Goal: Transaction & Acquisition: Book appointment/travel/reservation

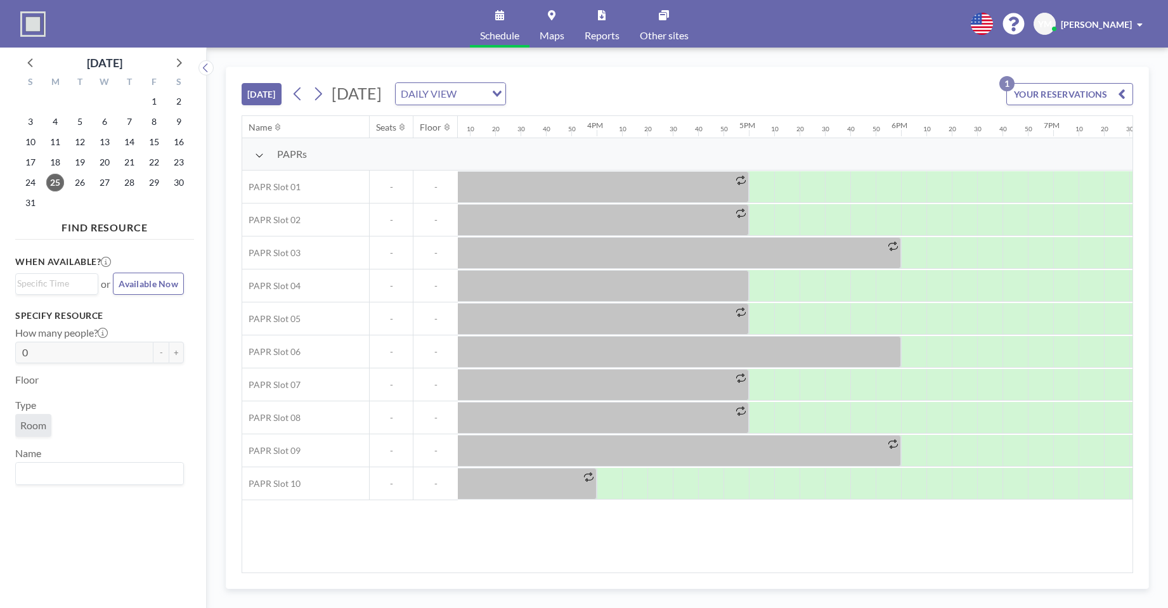
scroll to position [0, 2305]
click at [320, 101] on icon at bounding box center [318, 93] width 12 height 19
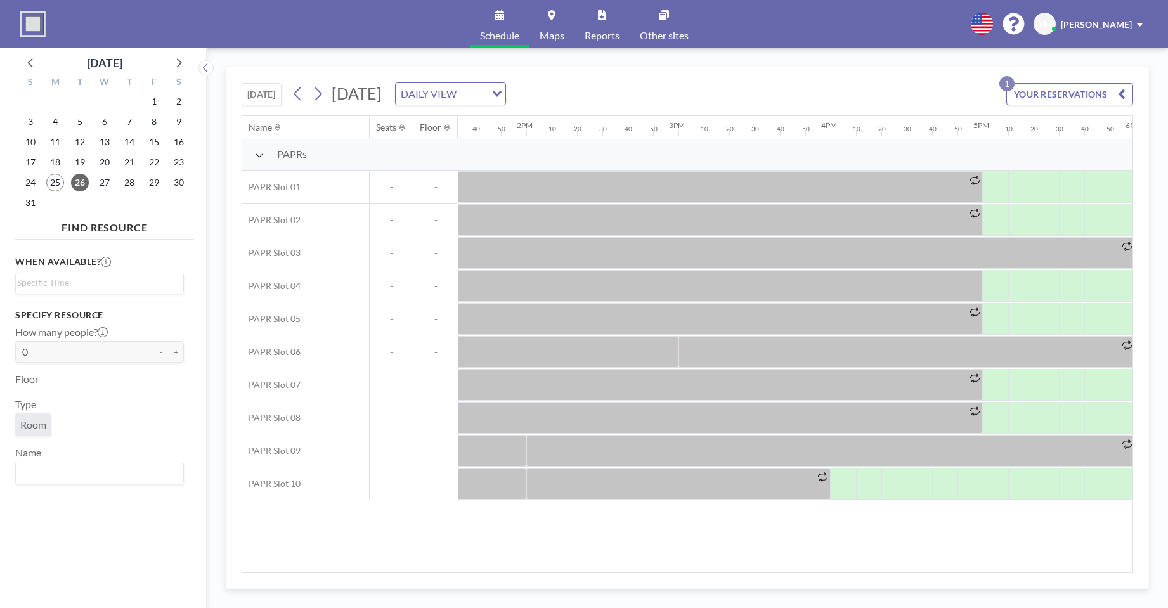
scroll to position [0, 1979]
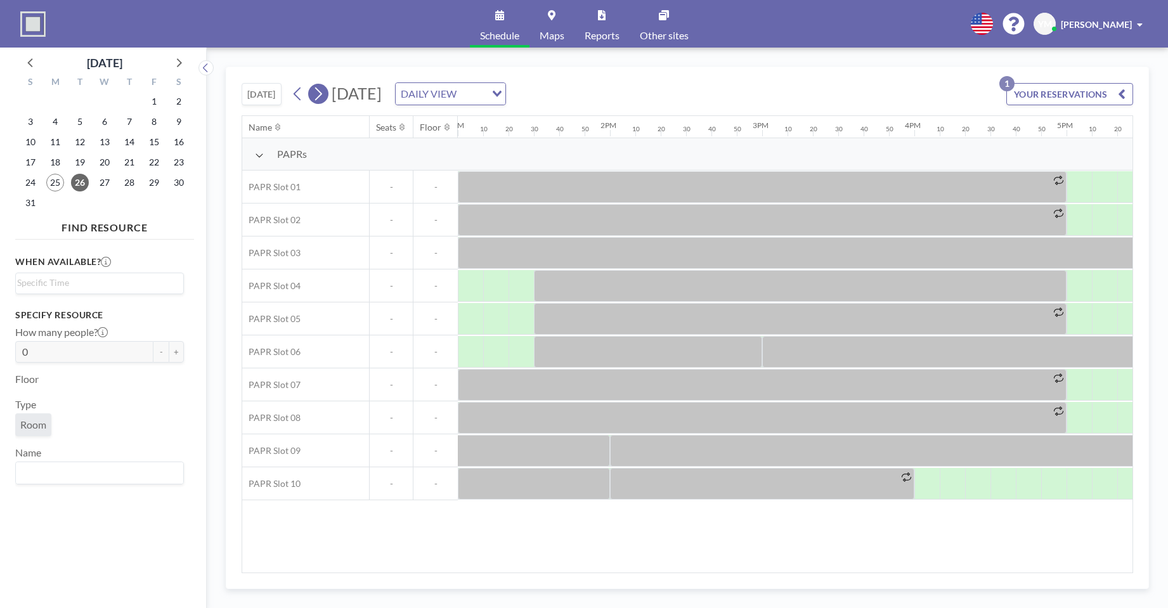
click at [322, 97] on icon at bounding box center [318, 93] width 12 height 19
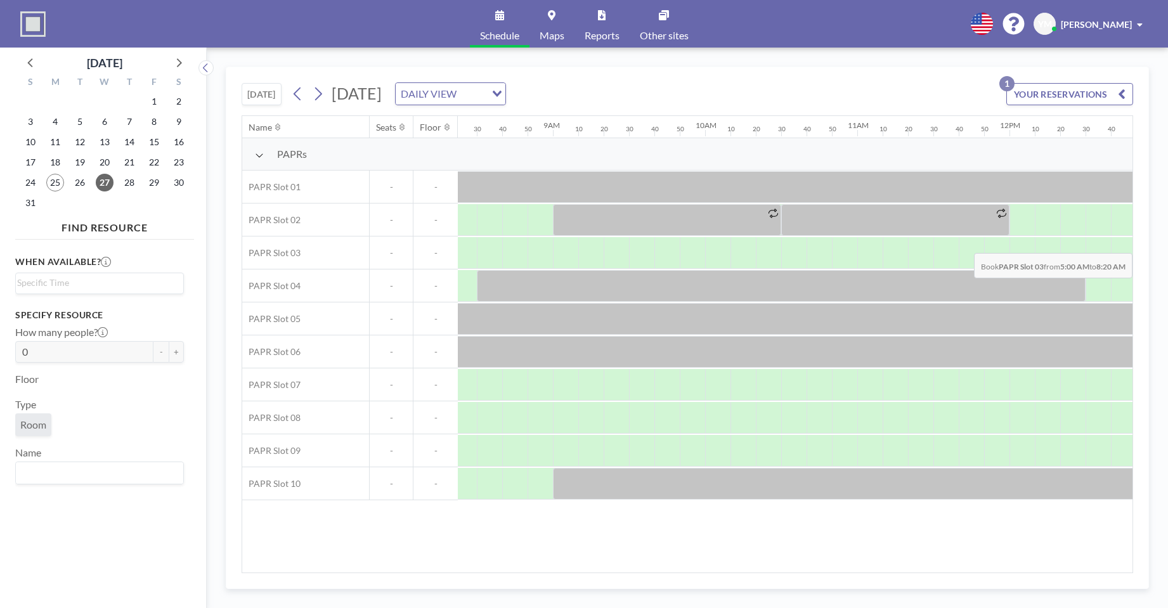
scroll to position [0, 1482]
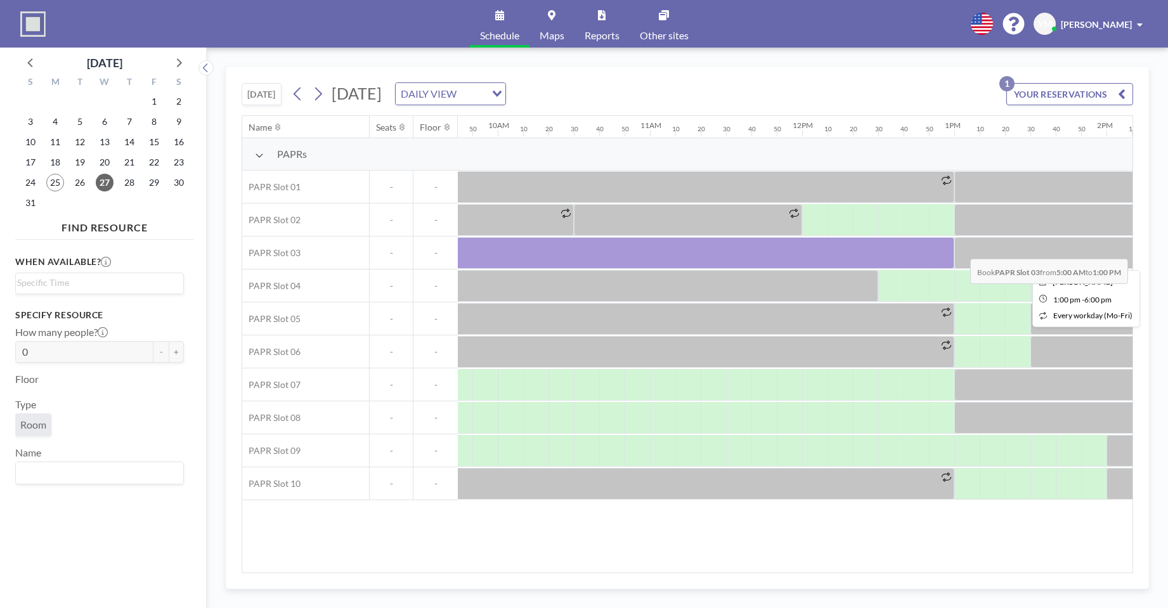
drag, startPoint x: 642, startPoint y: 258, endPoint x: 960, endPoint y: 249, distance: 317.8
click at [960, 249] on div at bounding box center [802, 253] width 3653 height 33
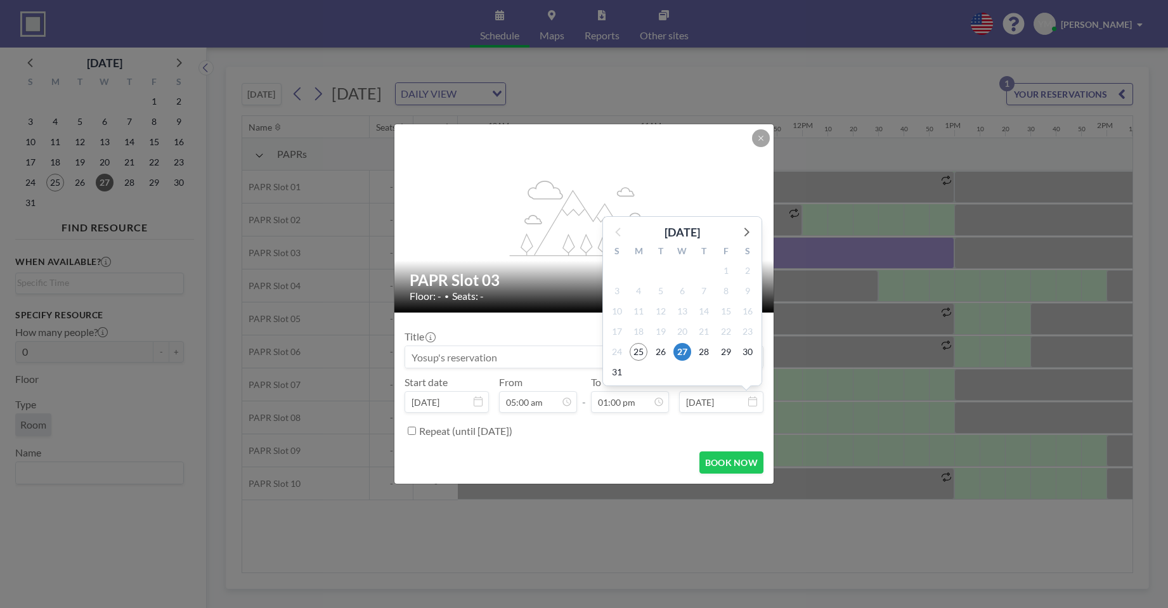
scroll to position [1760, 0]
click at [746, 232] on icon at bounding box center [746, 231] width 16 height 16
click at [659, 372] on span "30" at bounding box center [661, 372] width 18 height 18
type input "[DATE]"
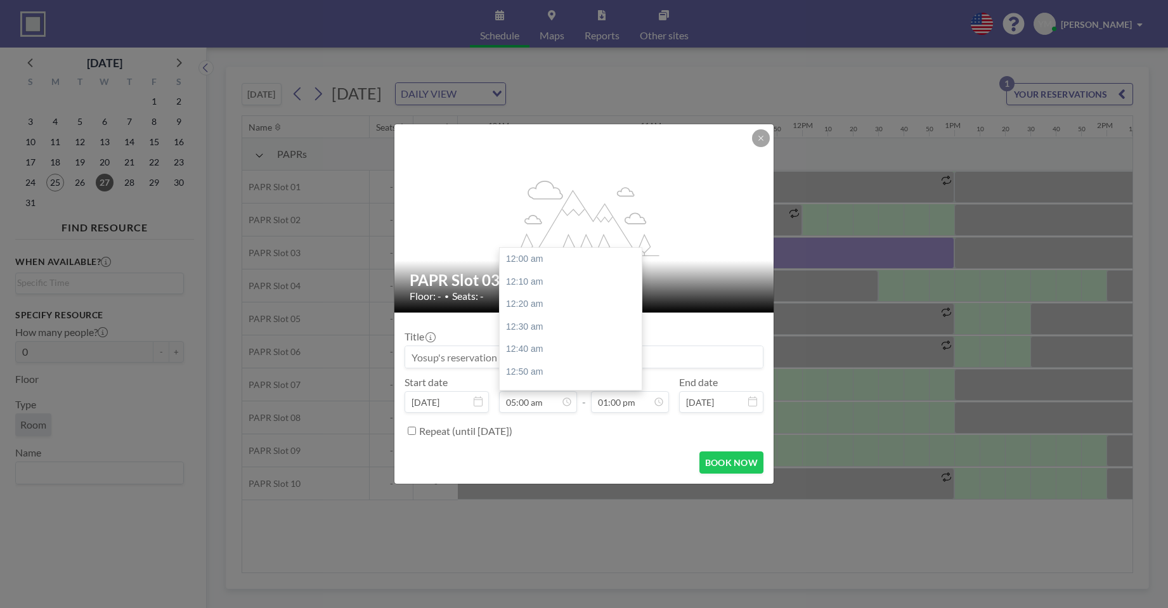
scroll to position [677, 0]
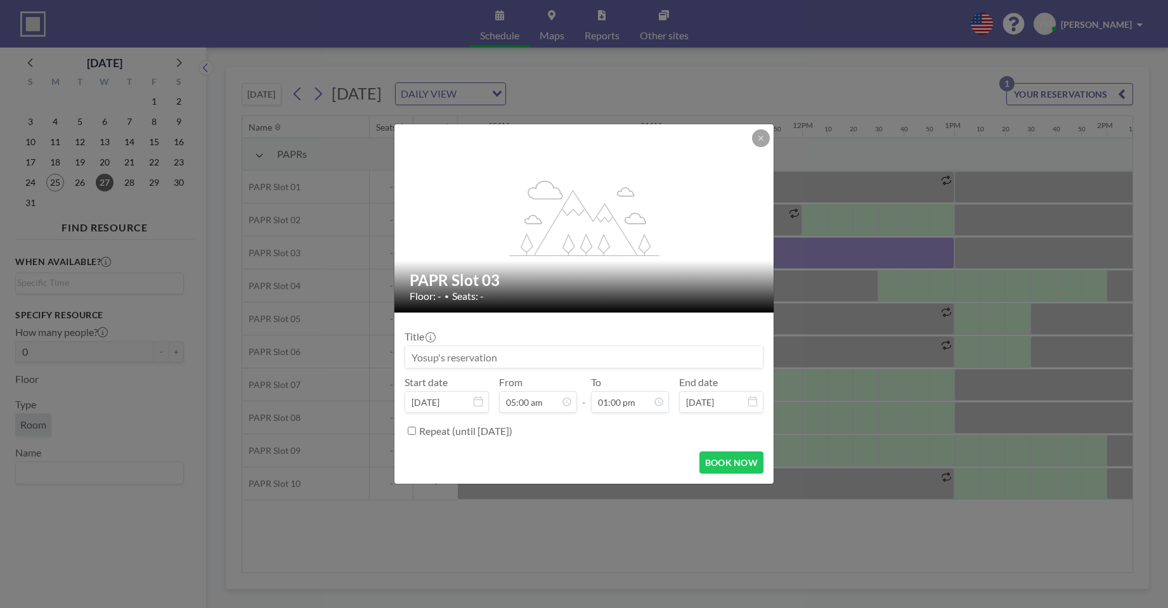
click at [410, 441] on div "Repeat (until [DATE])" at bounding box center [584, 430] width 359 height 21
click at [413, 434] on input "Repeat (until [DATE])" at bounding box center [412, 431] width 8 height 8
checkbox input "true"
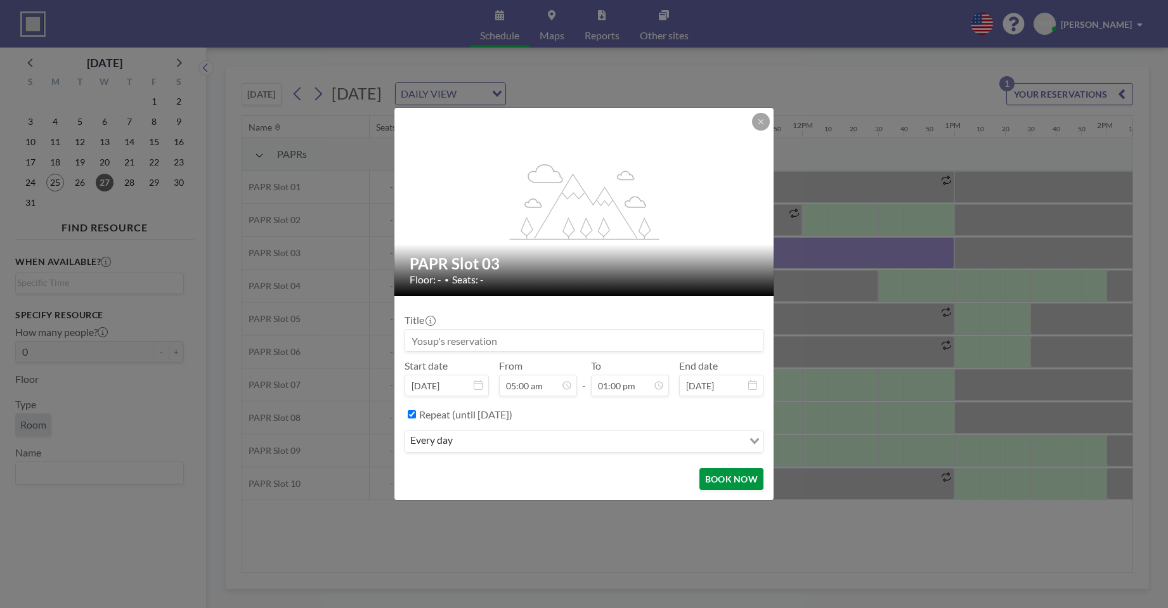
click at [741, 482] on button "BOOK NOW" at bounding box center [731, 479] width 64 height 22
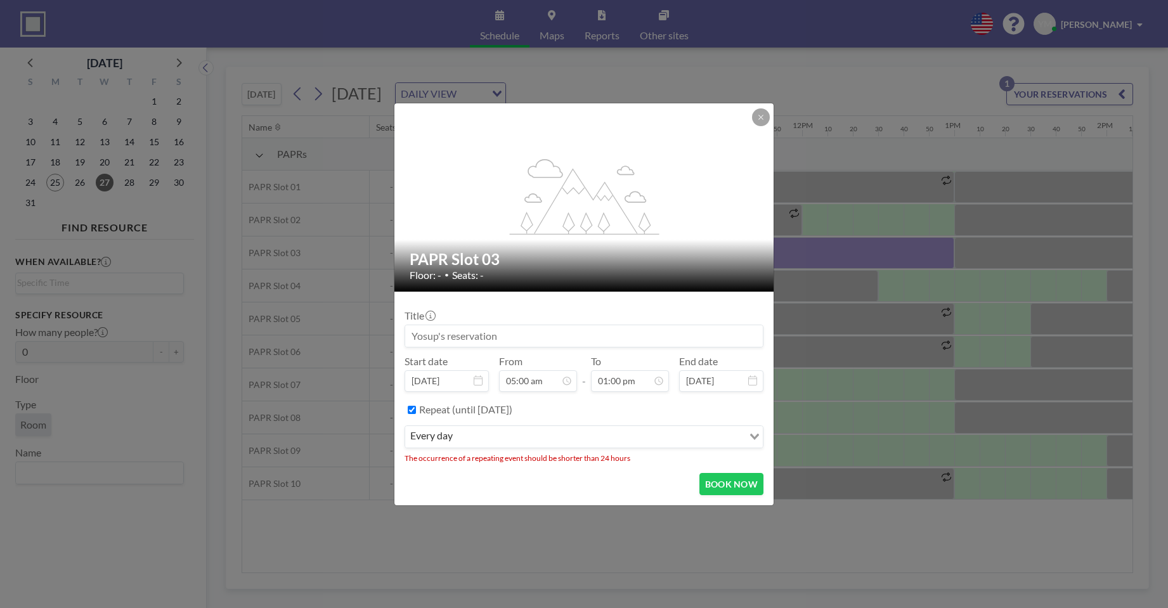
click at [743, 454] on li "The occurrence of a repeating event should be shorter than 24 hours" at bounding box center [584, 458] width 359 height 10
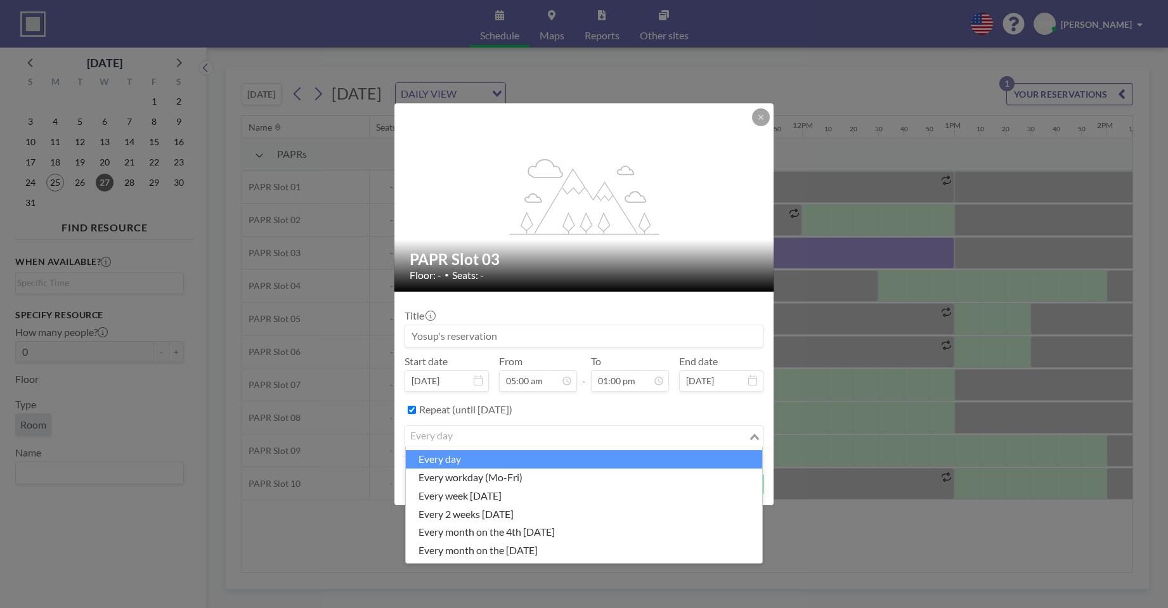
click at [743, 443] on div "every day" at bounding box center [576, 435] width 343 height 19
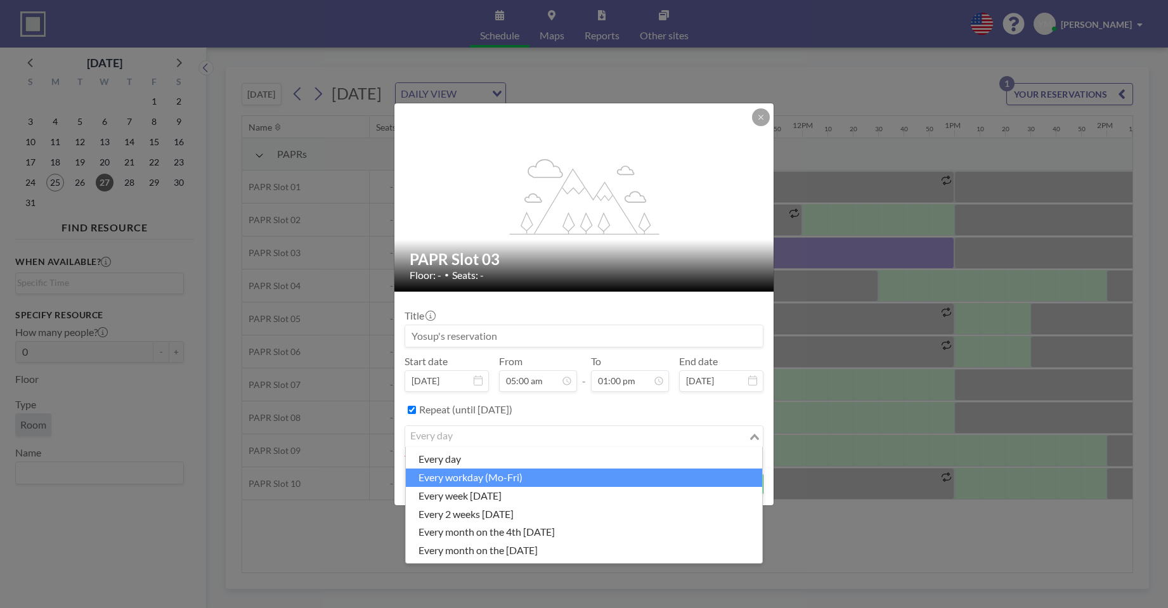
click at [619, 485] on li "every workday (Mo-Fri)" at bounding box center [584, 478] width 356 height 18
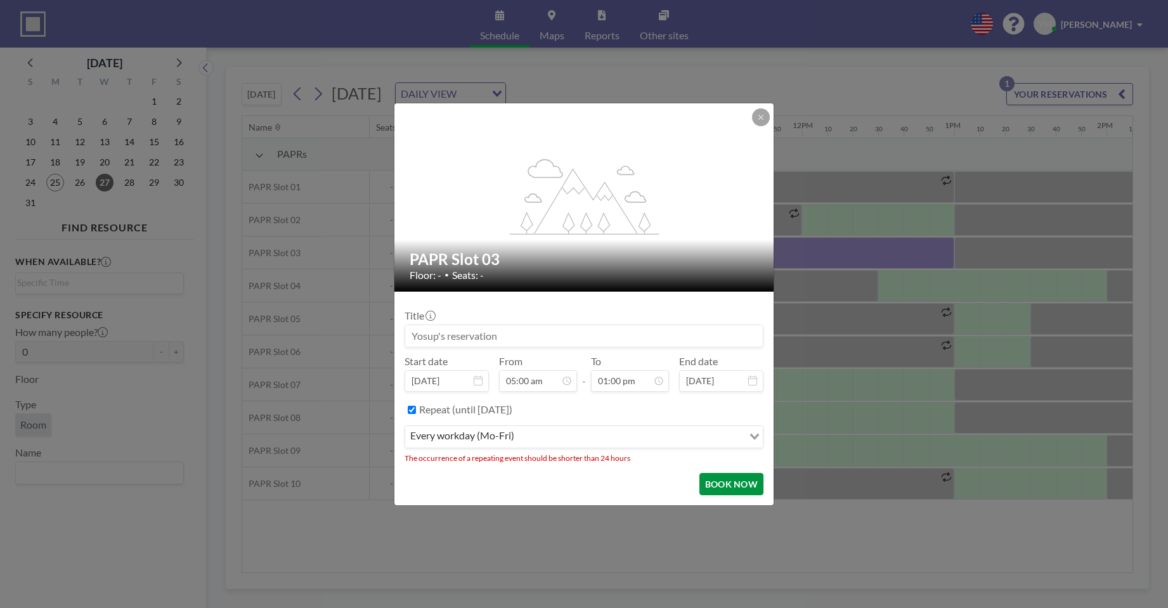
click at [705, 480] on button "BOOK NOW" at bounding box center [731, 484] width 64 height 22
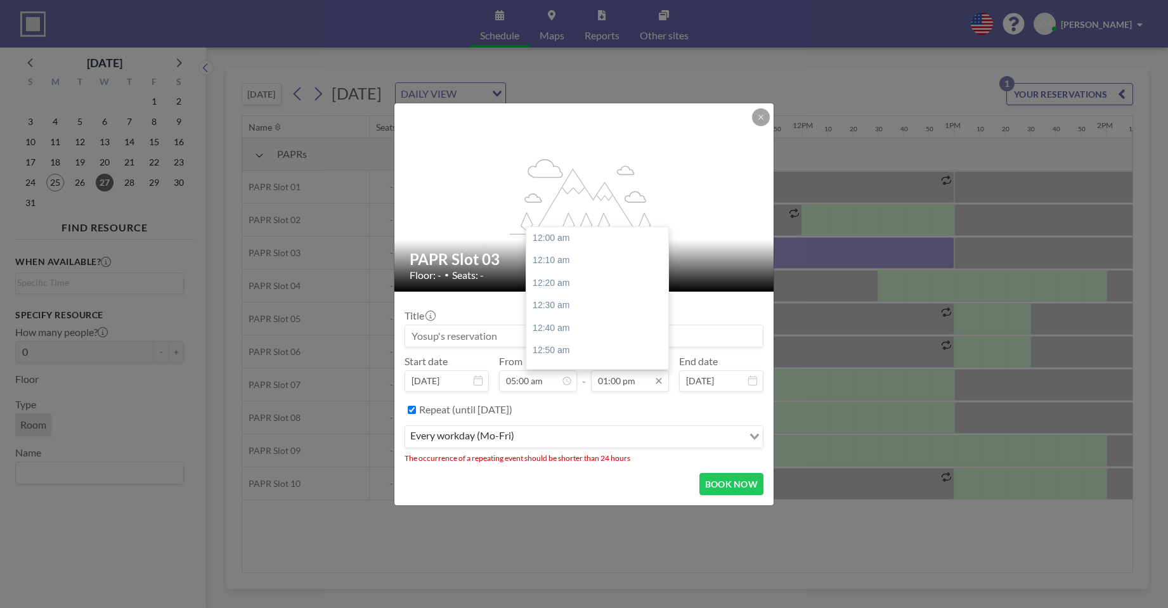
scroll to position [1760, 0]
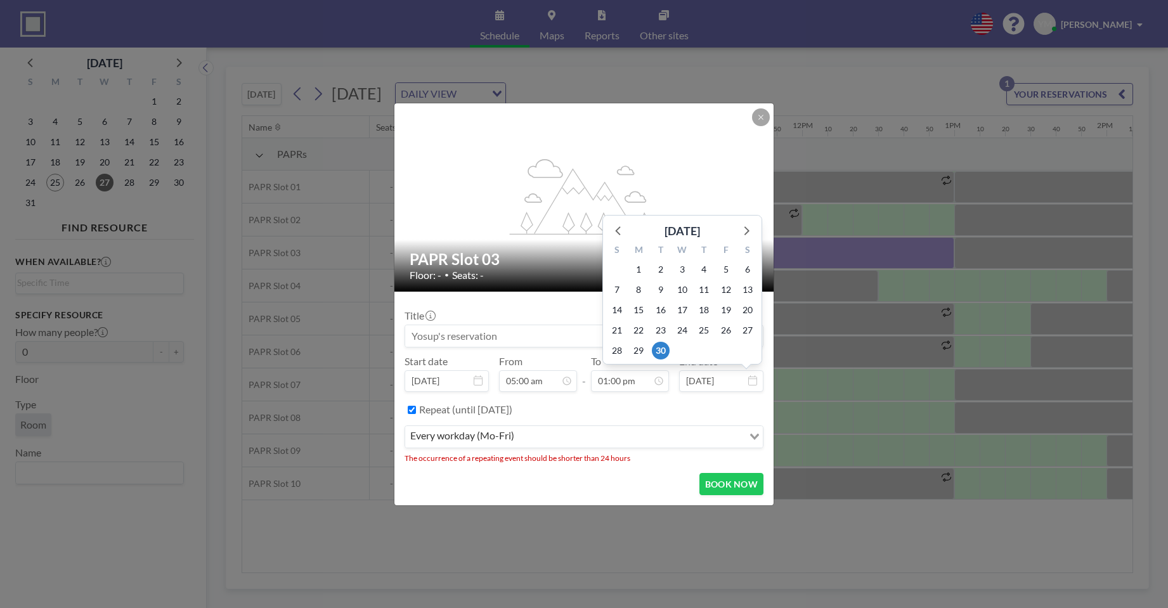
click at [733, 379] on input "[DATE]" at bounding box center [721, 381] width 84 height 22
click at [750, 383] on icon at bounding box center [752, 380] width 9 height 10
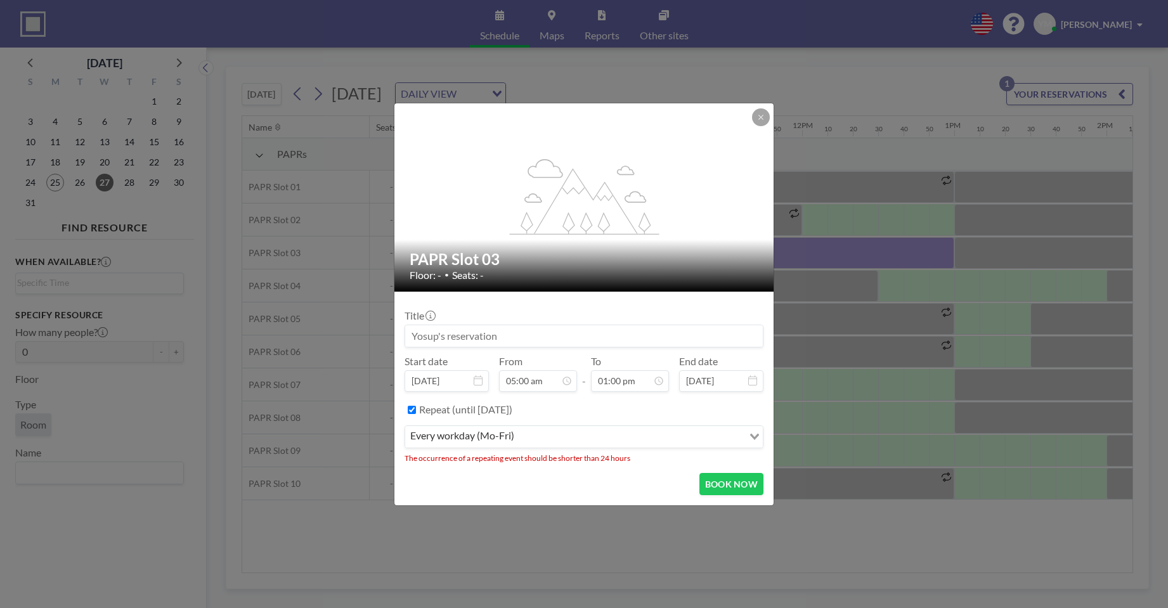
click at [755, 383] on icon at bounding box center [752, 380] width 9 height 10
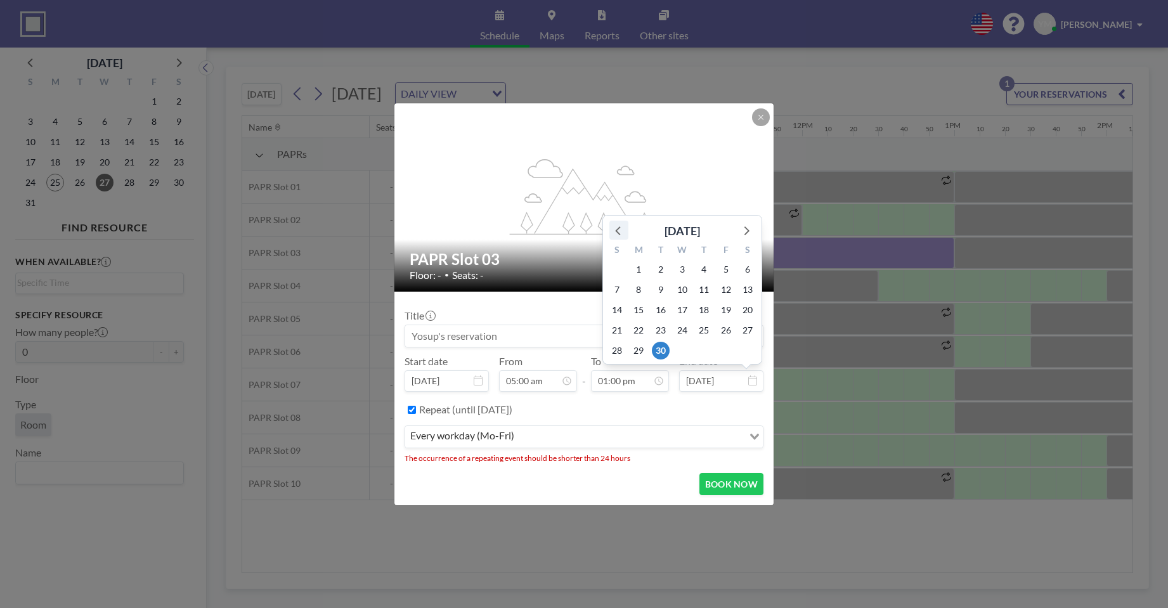
click at [628, 231] on div at bounding box center [618, 230] width 19 height 19
click at [744, 216] on icon at bounding box center [746, 210] width 16 height 16
click at [728, 325] on span "26" at bounding box center [726, 331] width 18 height 18
type input "[DATE]"
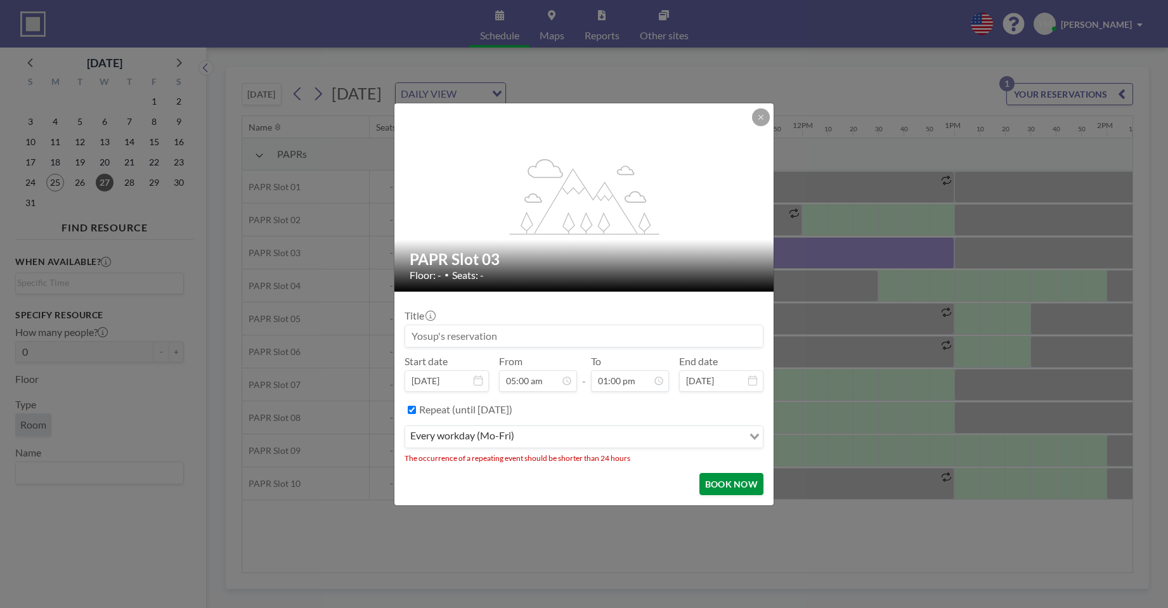
click at [738, 486] on button "BOOK NOW" at bounding box center [731, 484] width 64 height 22
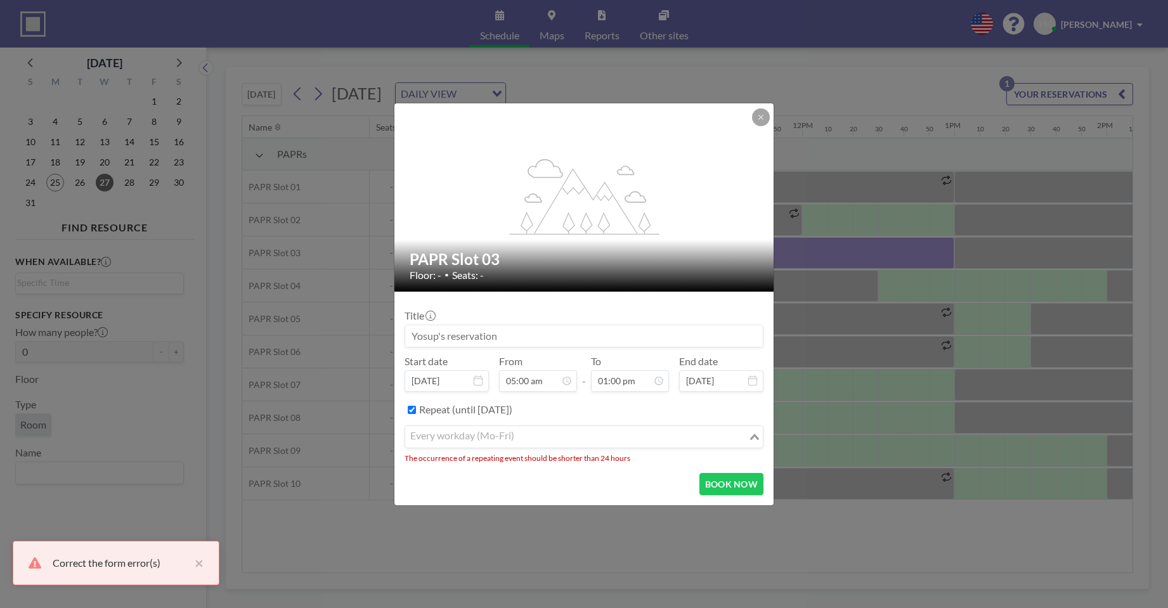
click at [455, 441] on div "every workday (Mo-Fri)" at bounding box center [576, 435] width 343 height 19
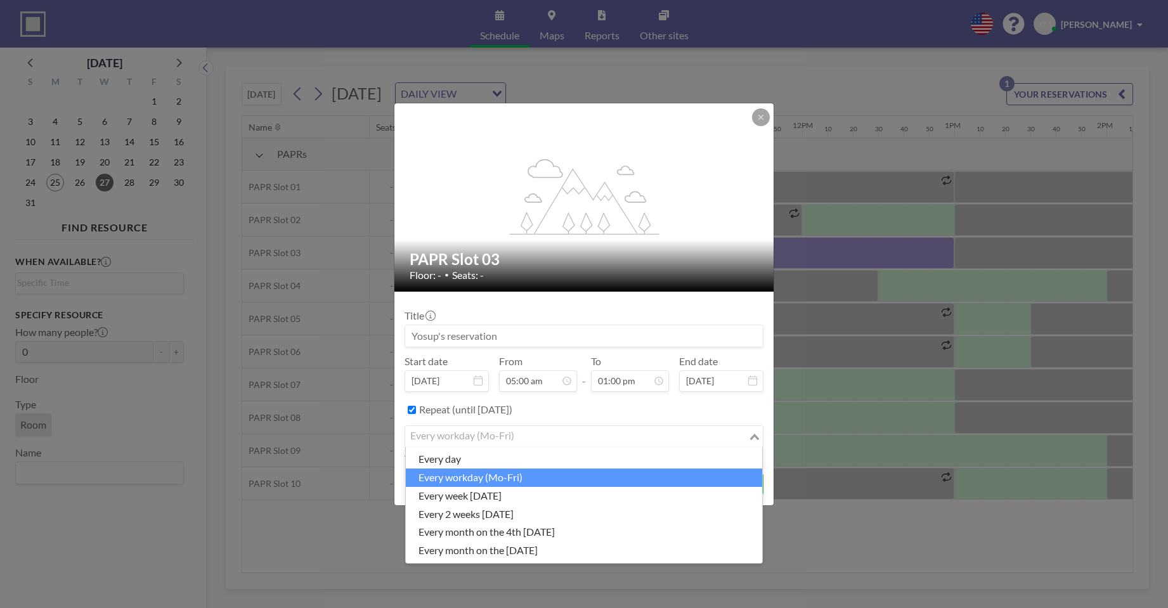
click at [487, 477] on li "every workday (Mo-Fri)" at bounding box center [584, 478] width 356 height 18
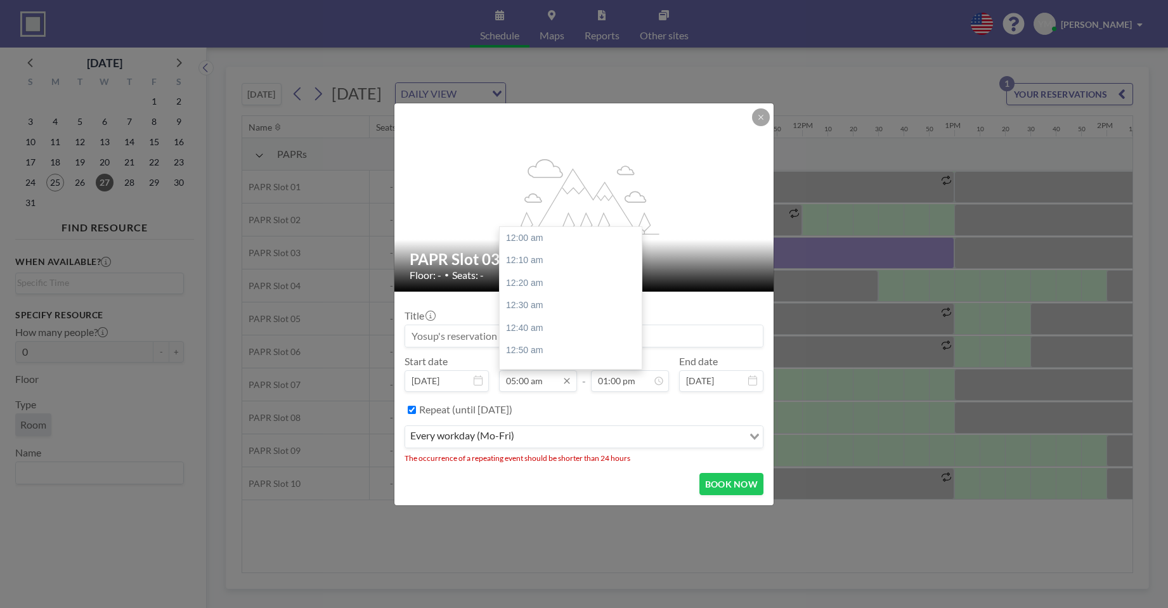
scroll to position [677, 0]
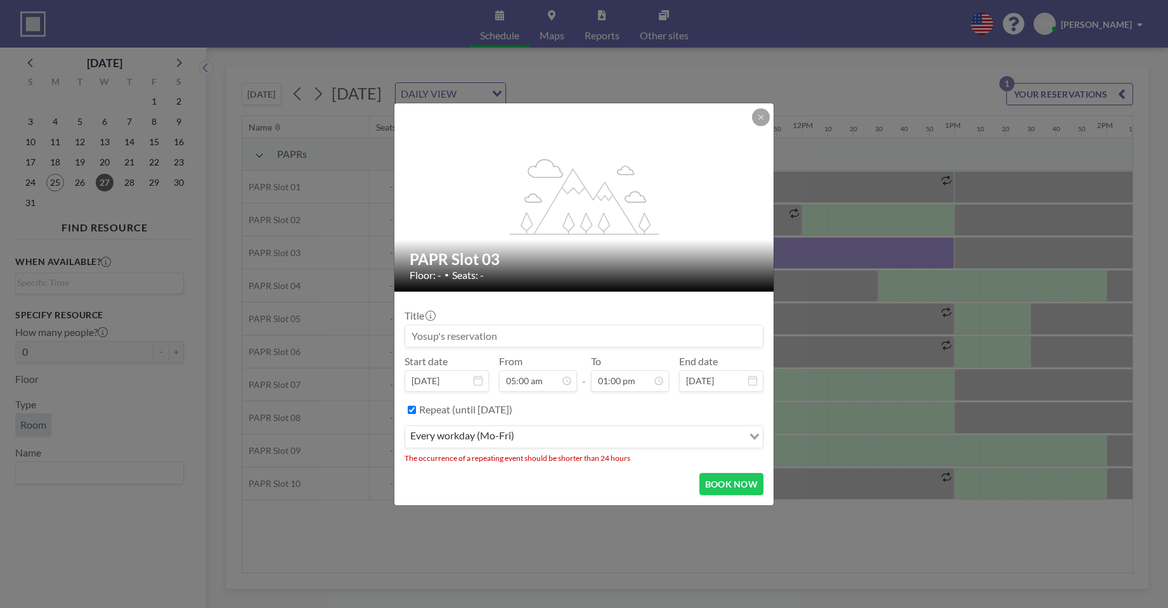
drag, startPoint x: 431, startPoint y: 463, endPoint x: 552, endPoint y: 462, distance: 121.1
click at [440, 463] on form "Title Start date [DATE] From 05:00 am - To 01:00 pm End date [DATE] Repeat (unt…" at bounding box center [583, 399] width 379 height 214
drag, startPoint x: 634, startPoint y: 459, endPoint x: 403, endPoint y: 457, distance: 231.5
click at [403, 457] on form "Title Start date [DATE] From 05:00 am - To 01:00 pm End date [DATE] Repeat (unt…" at bounding box center [583, 399] width 379 height 214
copy li "The occurrence of a repeating event should be shorter than 24 hours"
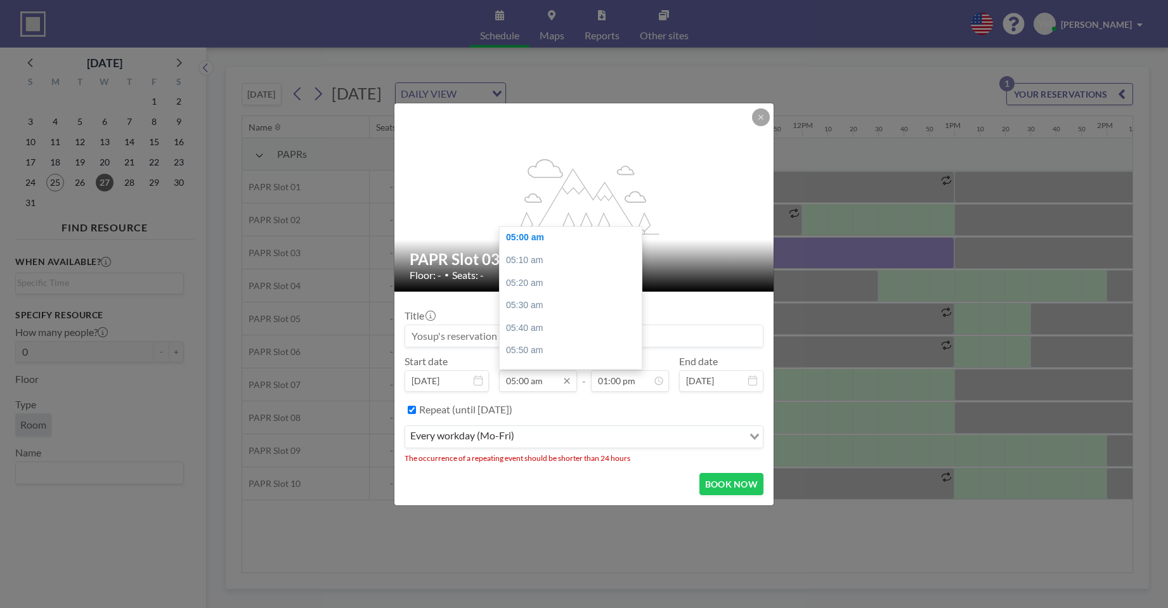
click at [537, 388] on input "05:00 am" at bounding box center [538, 381] width 78 height 22
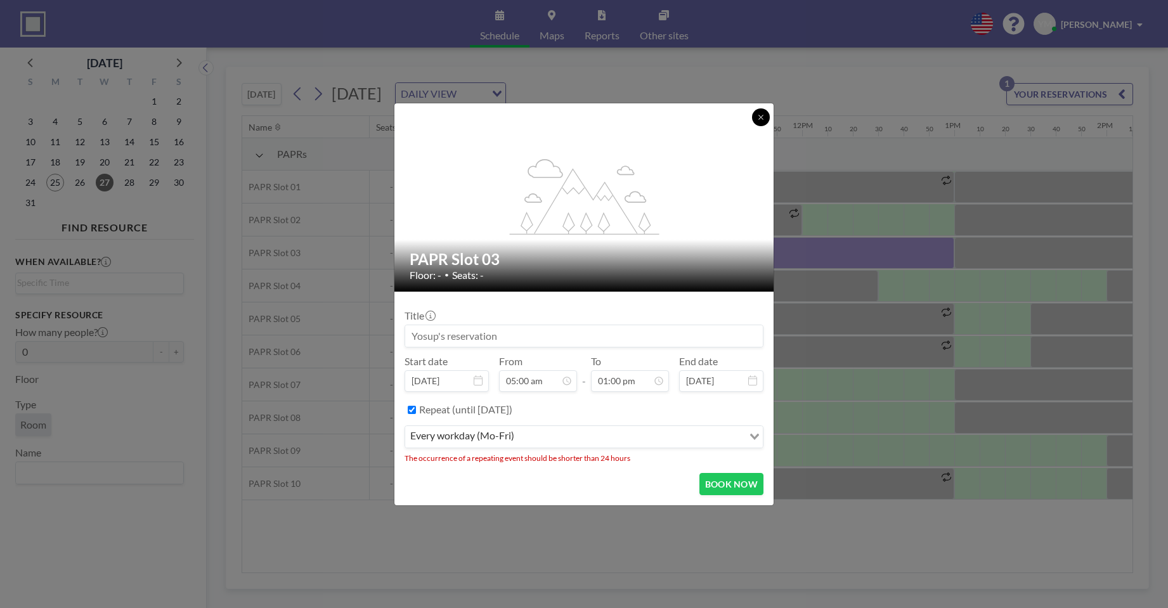
click at [761, 117] on icon at bounding box center [760, 117] width 4 height 4
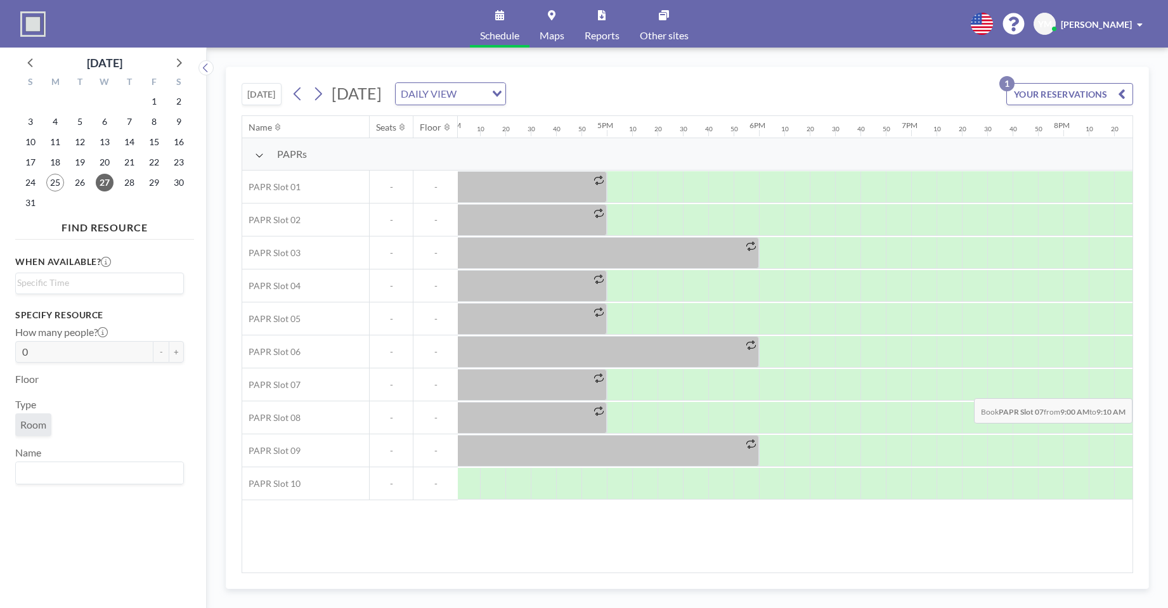
scroll to position [0, 2570]
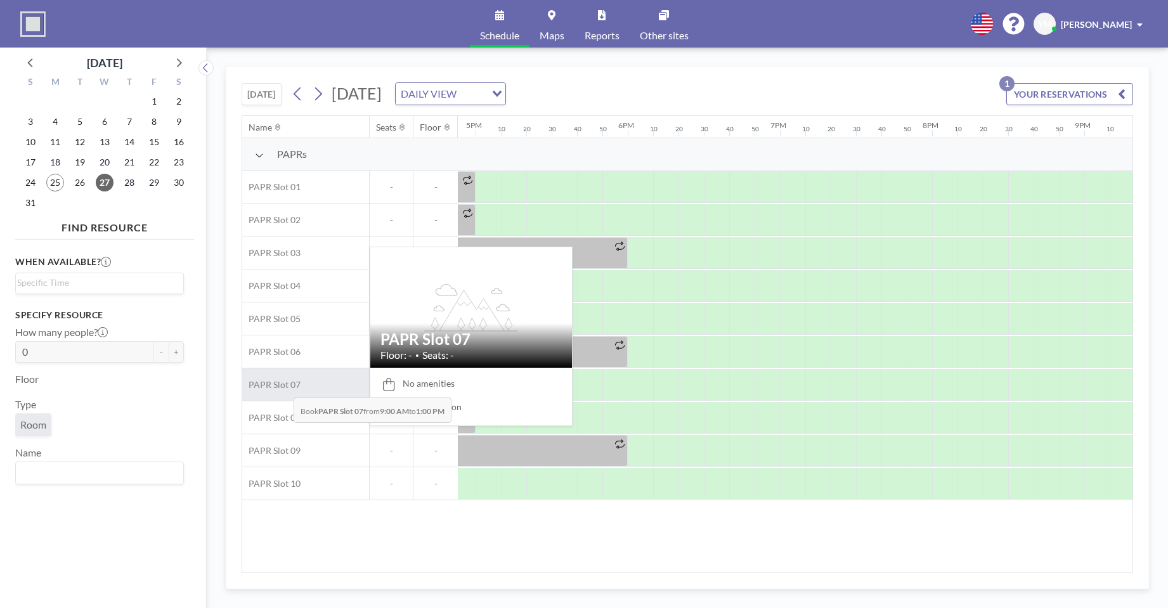
drag, startPoint x: 554, startPoint y: 377, endPoint x: 276, endPoint y: 387, distance: 277.9
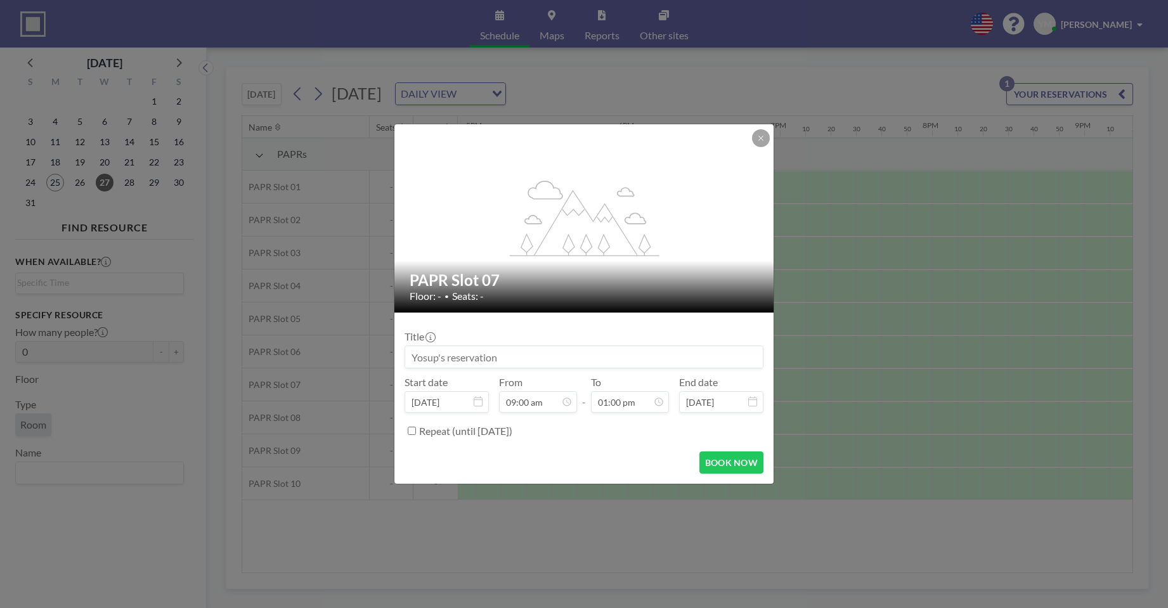
scroll to position [1760, 0]
click at [764, 143] on button at bounding box center [761, 138] width 18 height 18
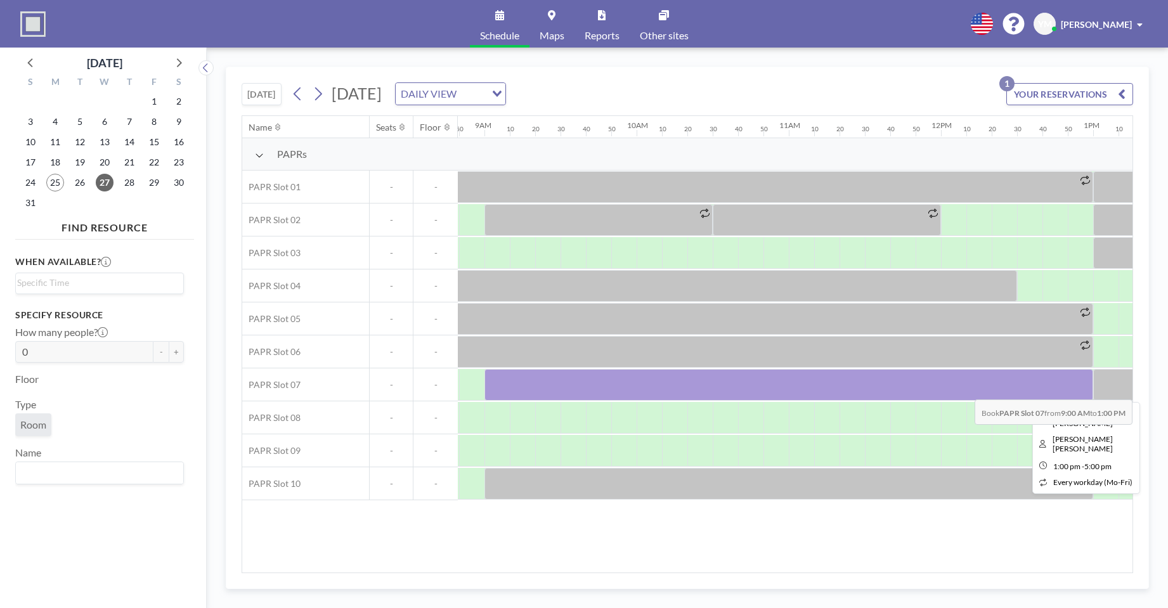
scroll to position [0, 1361]
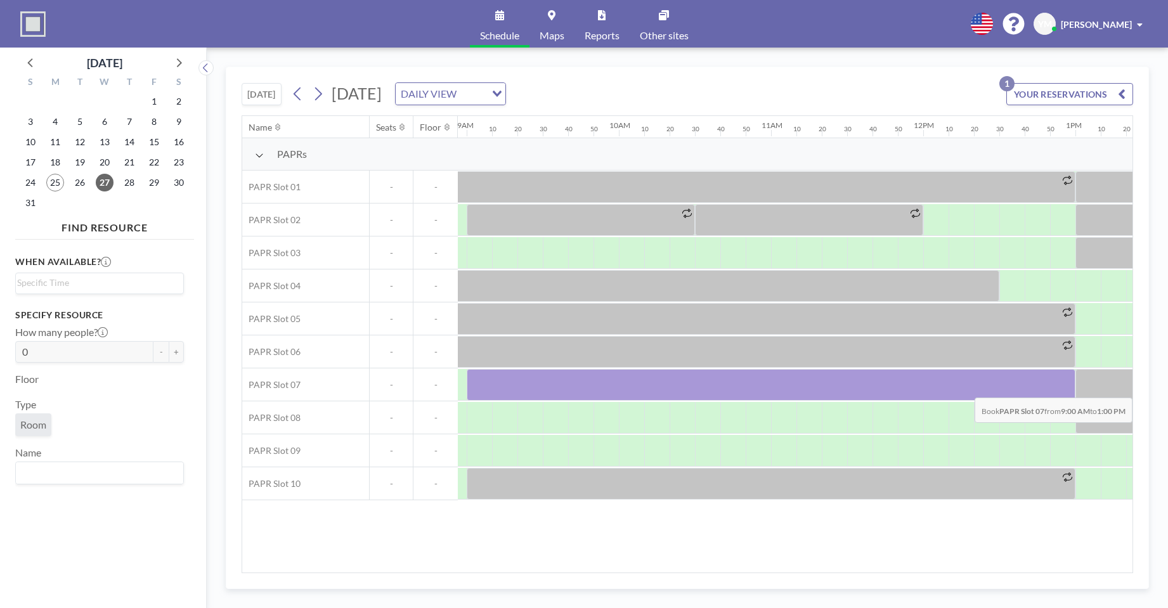
click at [1064, 388] on div at bounding box center [771, 385] width 609 height 32
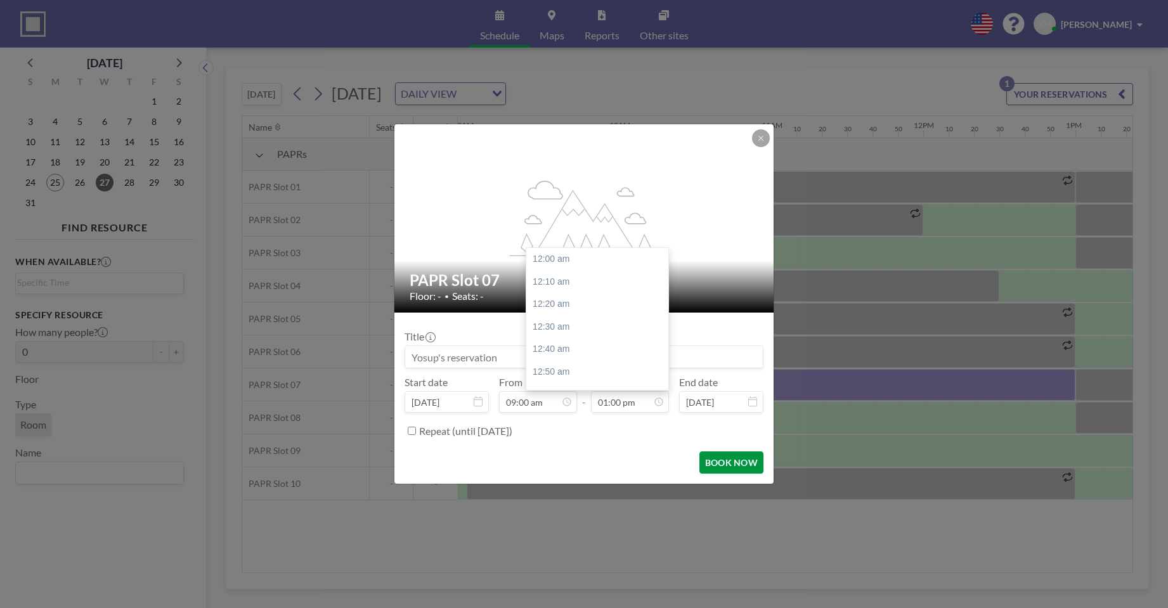
scroll to position [1760, 0]
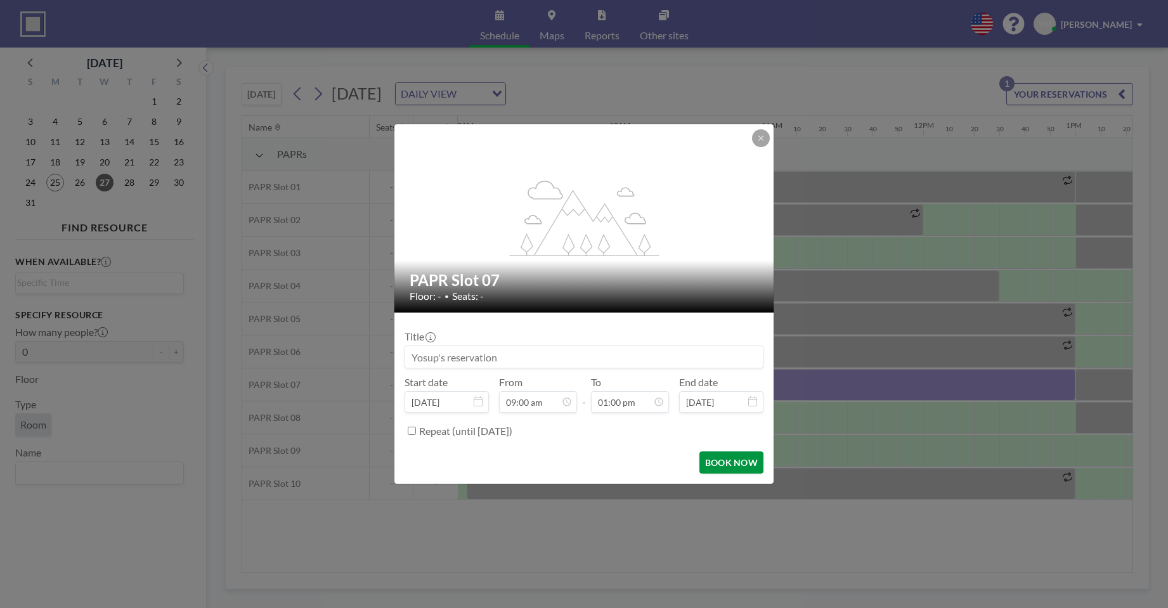
click at [736, 469] on button "BOOK NOW" at bounding box center [731, 463] width 64 height 22
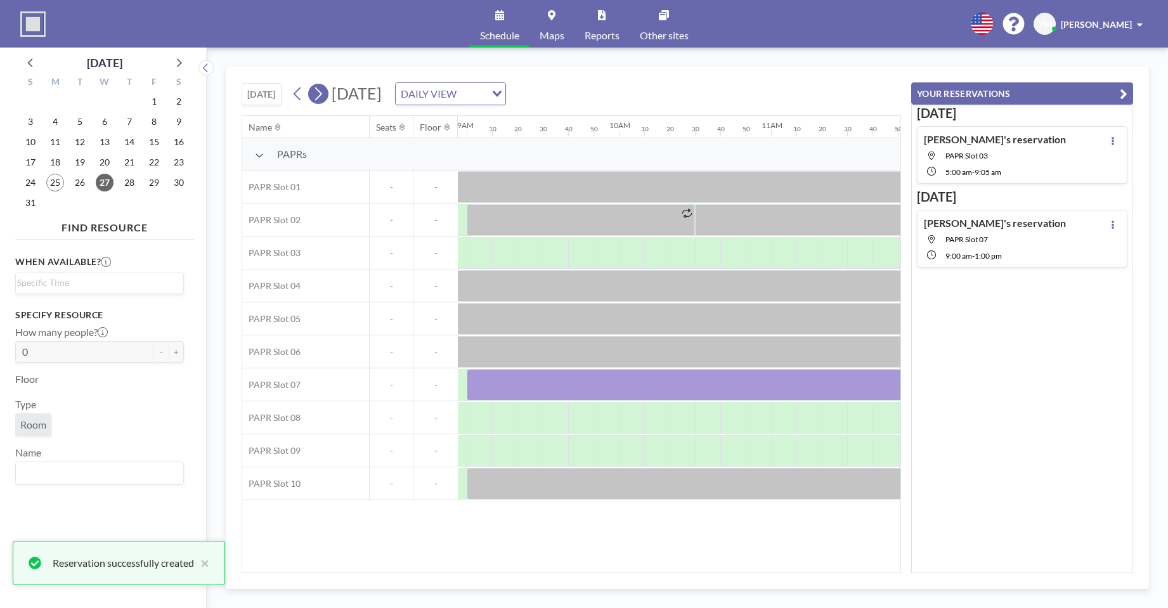
click at [318, 96] on icon at bounding box center [318, 93] width 12 height 19
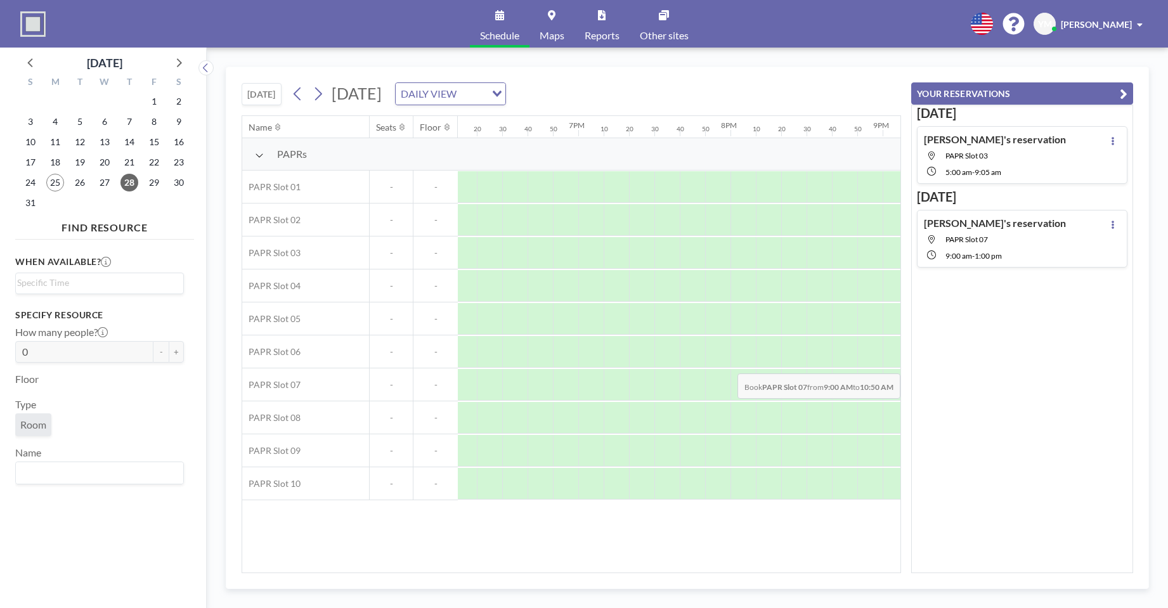
scroll to position [0, 2824]
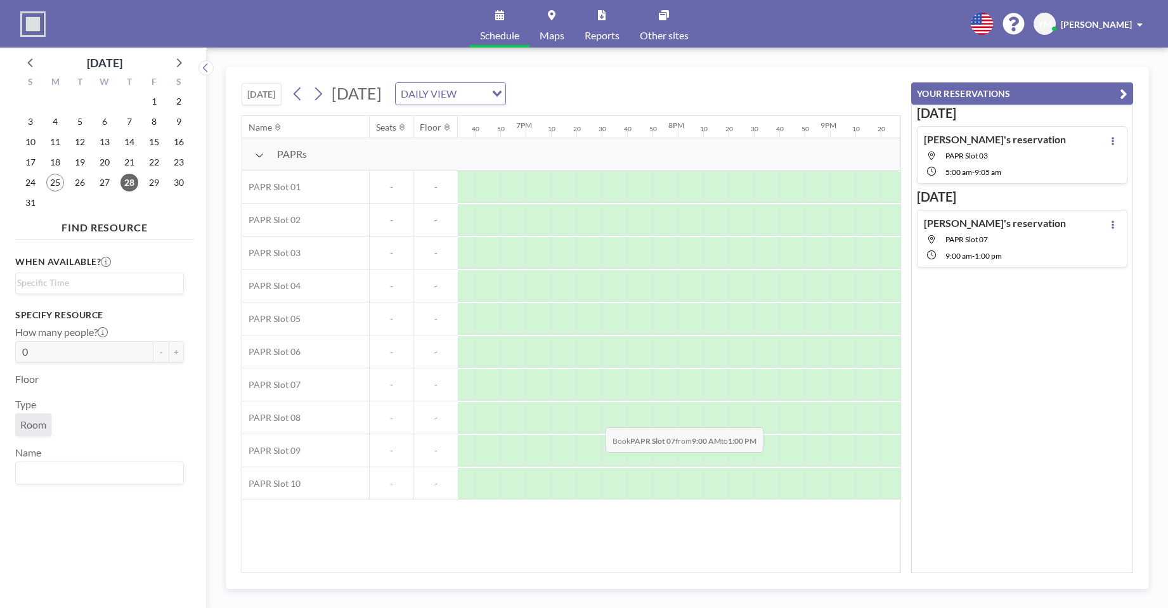
drag, startPoint x: 641, startPoint y: 399, endPoint x: 537, endPoint y: 400, distance: 104.0
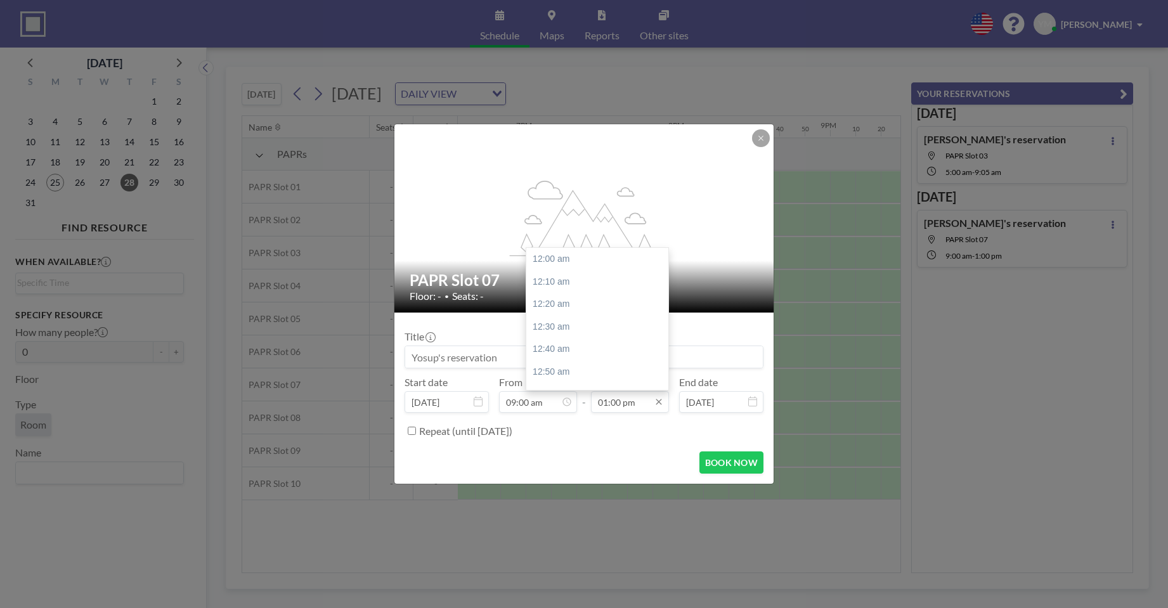
scroll to position [1760, 0]
click at [640, 409] on input "01:00 pm" at bounding box center [630, 402] width 78 height 22
click at [561, 260] on div "01:00 pm" at bounding box center [600, 259] width 148 height 23
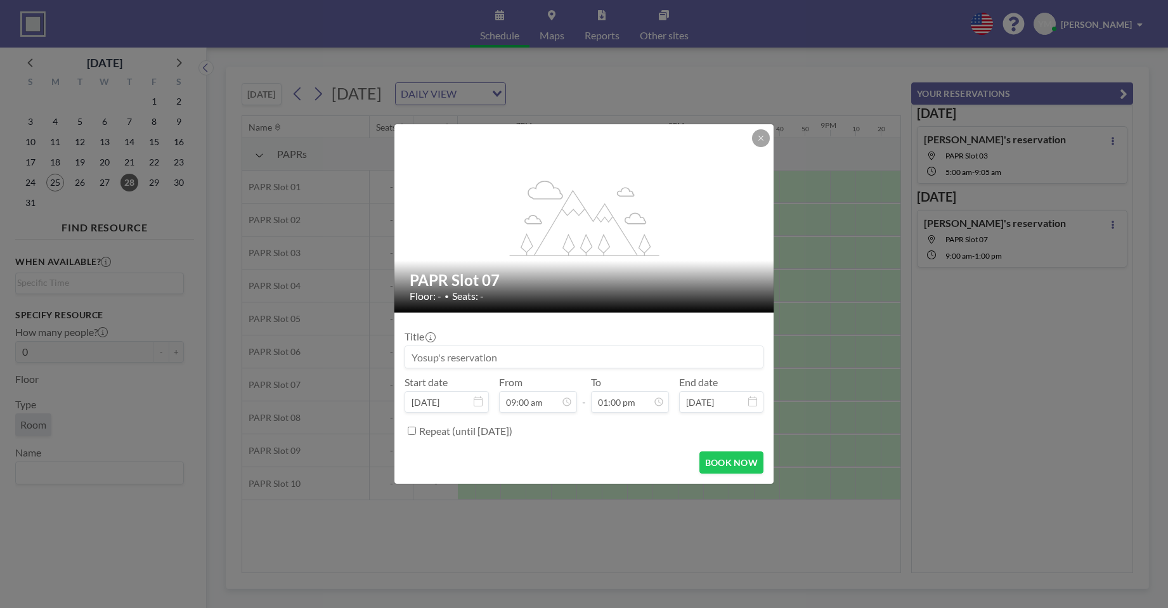
scroll to position [1219, 0]
click at [413, 431] on input "Repeat (until [DATE])" at bounding box center [412, 431] width 8 height 8
checkbox input "true"
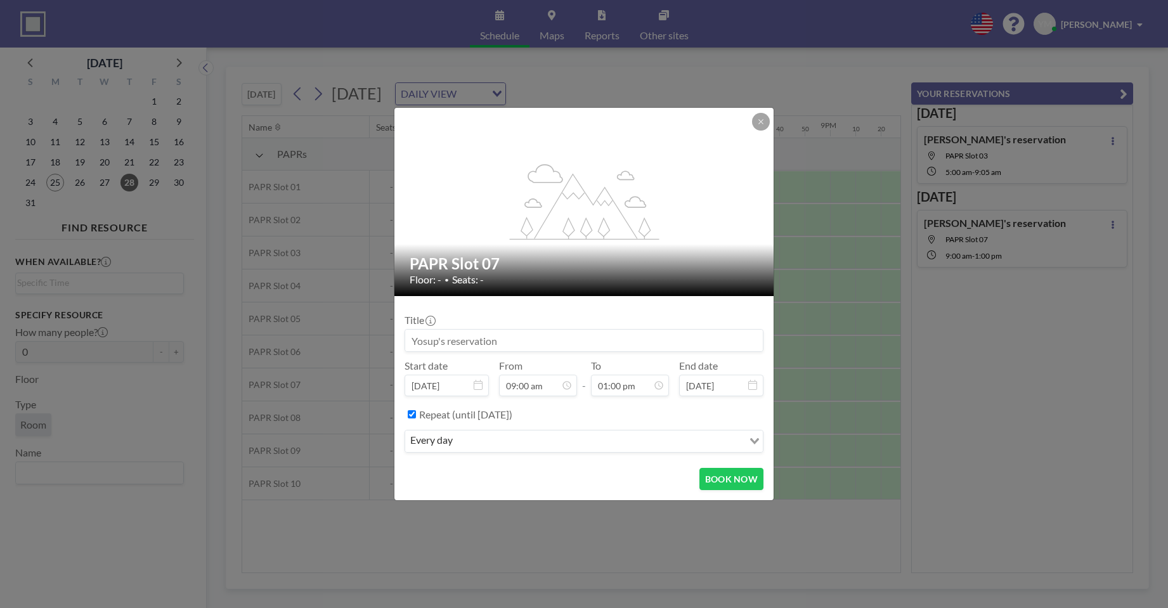
click at [653, 425] on div "Repeat (until [DATE]) every day Loading..." at bounding box center [584, 431] width 359 height 54
click at [646, 440] on input "Search for option" at bounding box center [599, 441] width 285 height 16
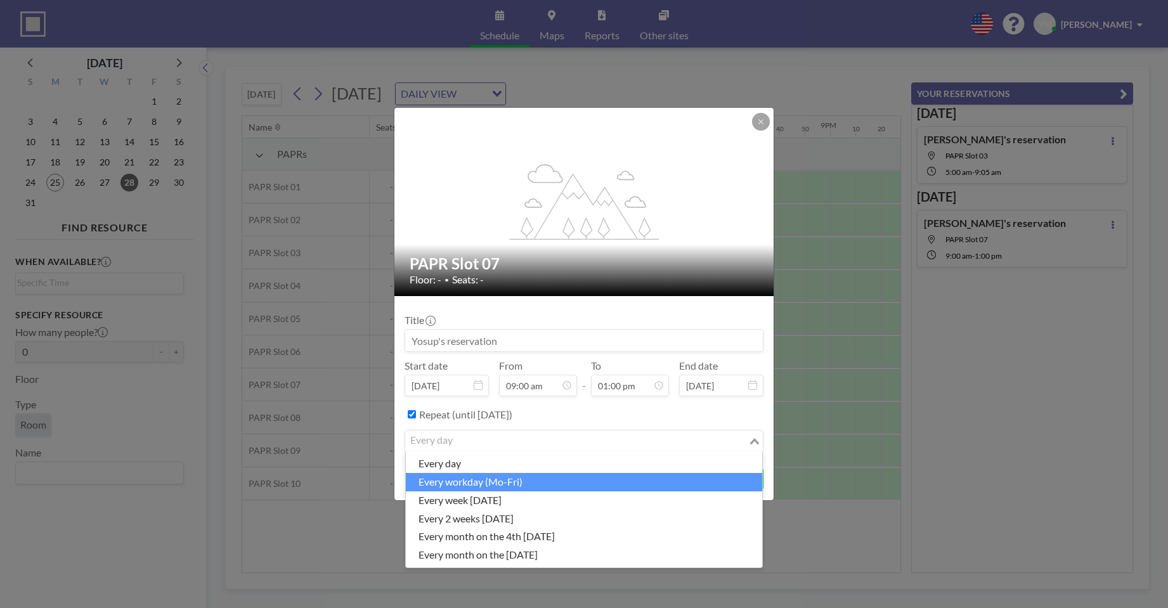
drag, startPoint x: 578, startPoint y: 491, endPoint x: 576, endPoint y: 484, distance: 7.2
click at [576, 484] on ul "every day every workday (Mo-Fri) every week [DATE] every 2 weeks [DATE] every m…" at bounding box center [584, 510] width 358 height 117
click at [590, 481] on li "every workday (Mo-Fri)" at bounding box center [584, 482] width 356 height 18
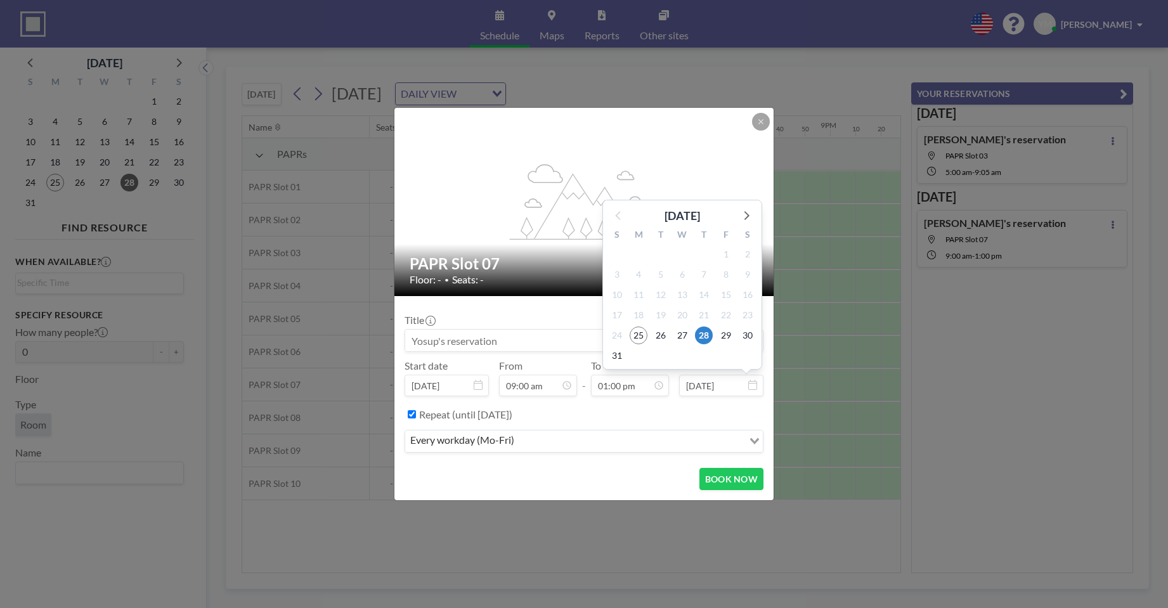
click at [738, 386] on input "[DATE]" at bounding box center [721, 386] width 84 height 22
click at [746, 216] on icon at bounding box center [746, 215] width 16 height 16
click at [722, 331] on span "26" at bounding box center [726, 336] width 18 height 18
type input "[DATE]"
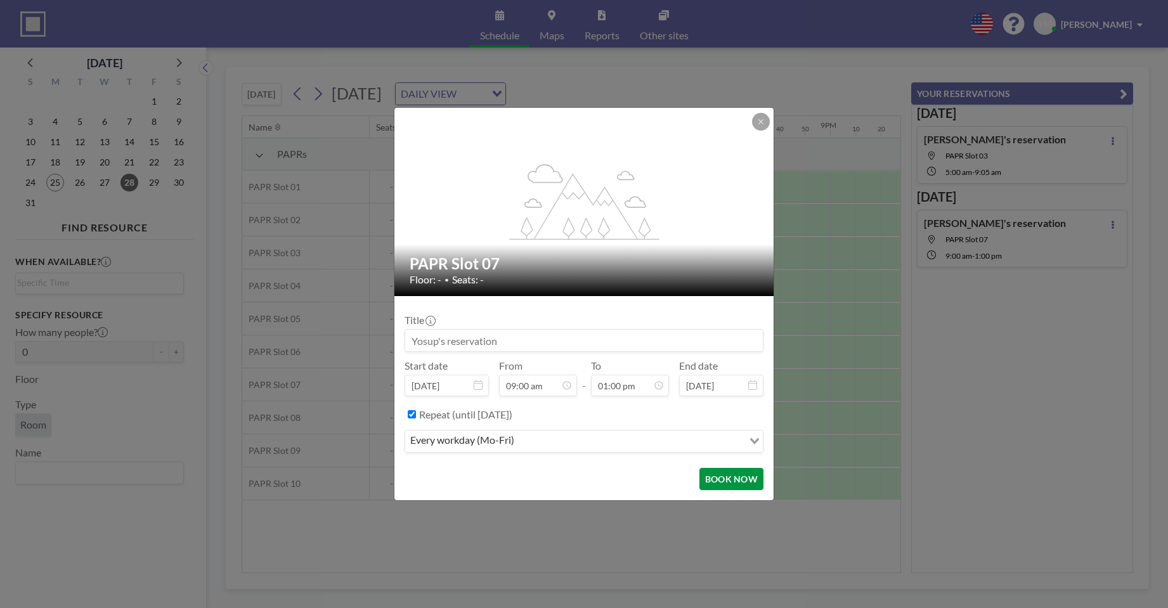
click at [738, 481] on button "BOOK NOW" at bounding box center [731, 479] width 64 height 22
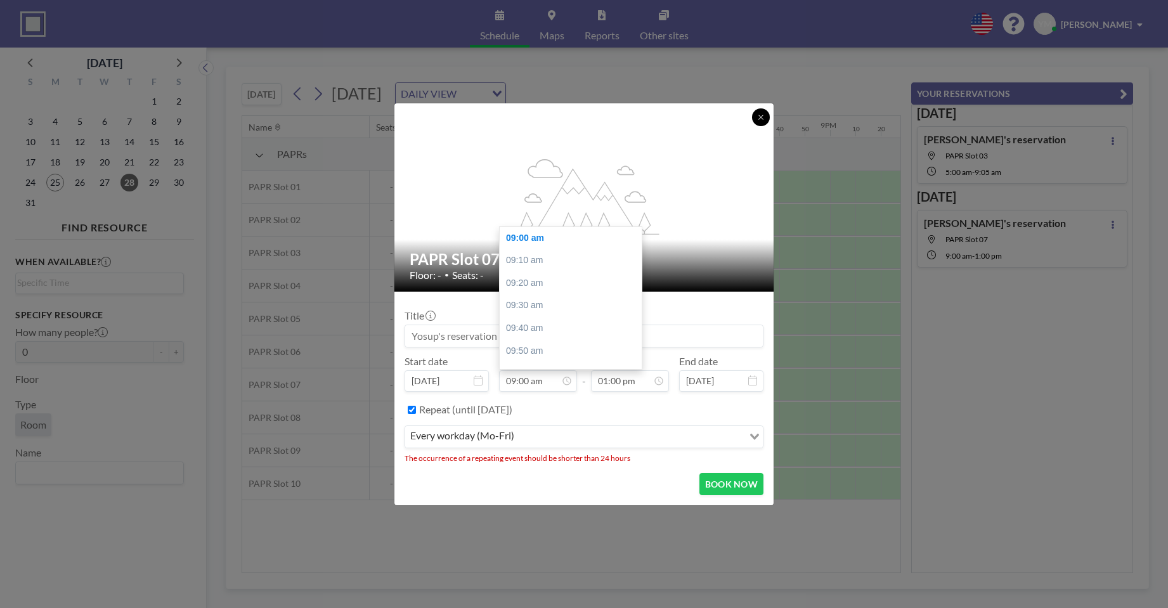
click at [757, 115] on button at bounding box center [761, 117] width 18 height 18
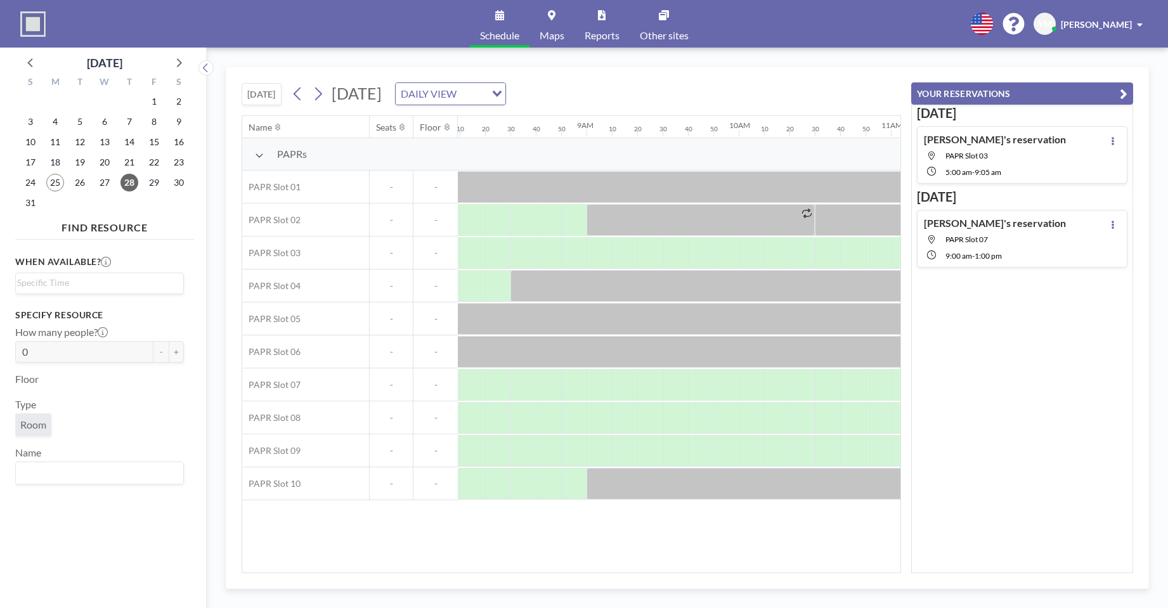
scroll to position [0, 1249]
click at [1122, 91] on icon "button" at bounding box center [1124, 93] width 8 height 15
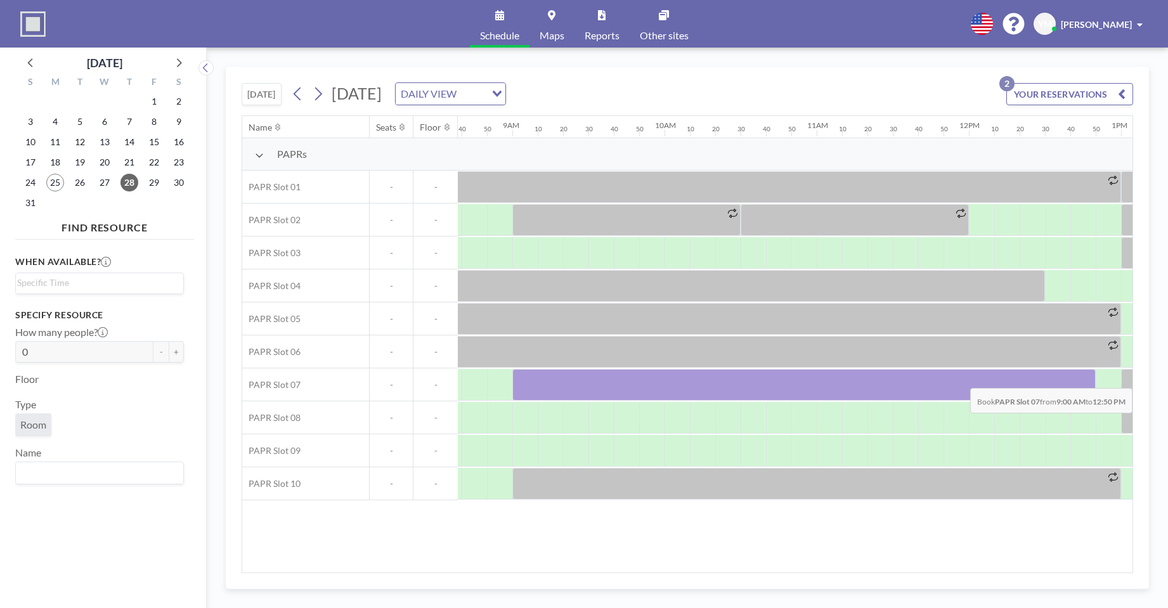
scroll to position [0, 1337]
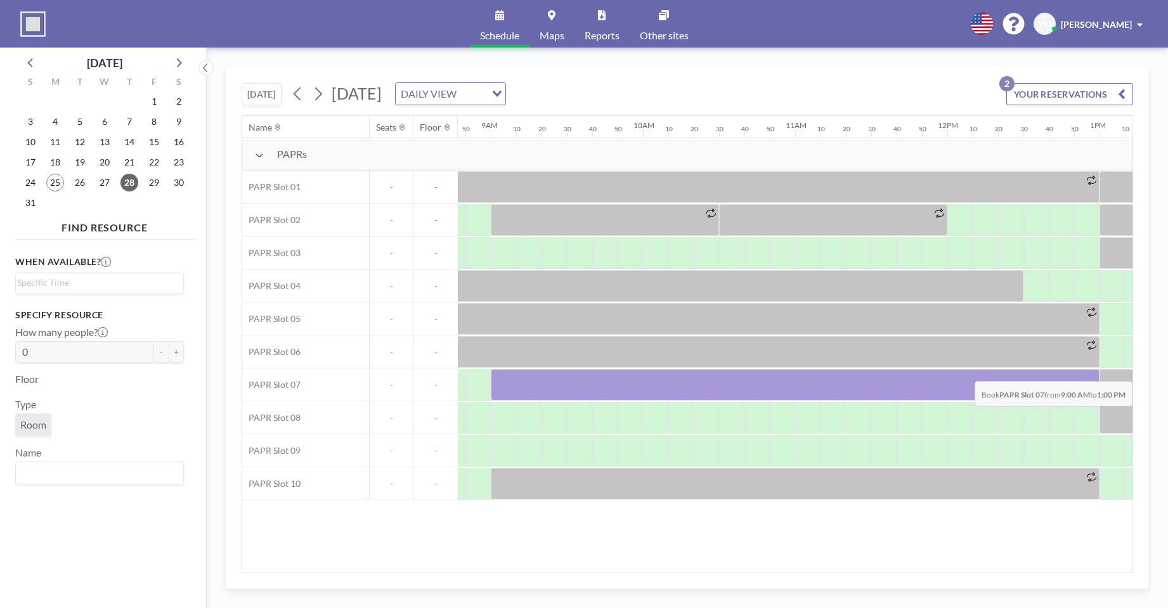
drag, startPoint x: 602, startPoint y: 381, endPoint x: 1083, endPoint y: 372, distance: 481.4
click at [1083, 372] on div at bounding box center [795, 385] width 609 height 32
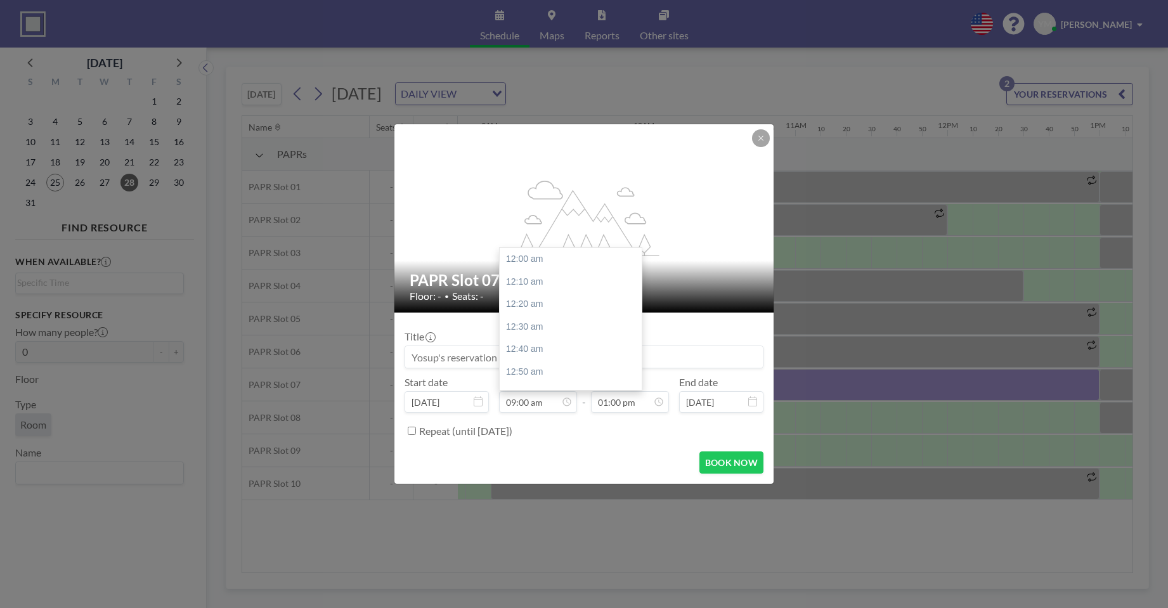
scroll to position [1219, 0]
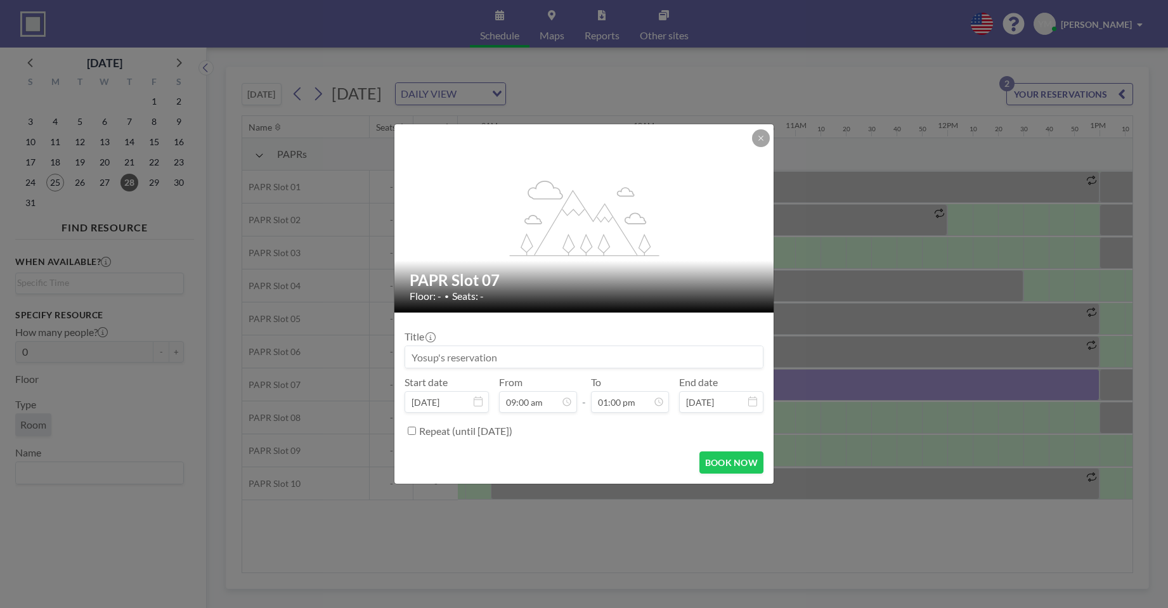
click at [414, 433] on input "Repeat (until [DATE])" at bounding box center [412, 431] width 8 height 8
checkbox input "true"
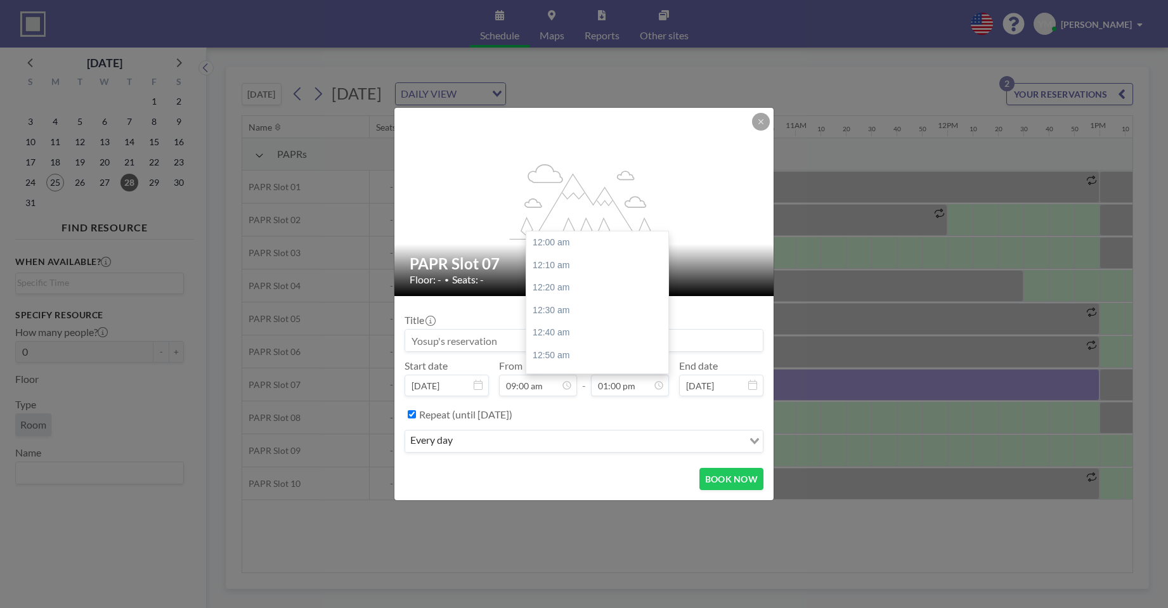
scroll to position [1760, 0]
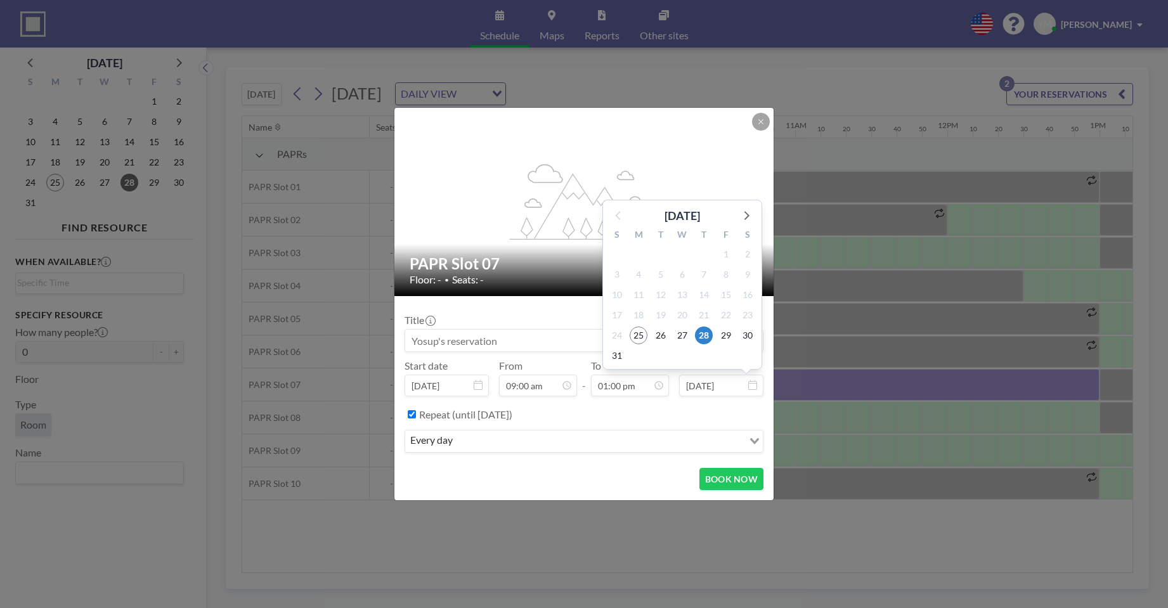
click at [717, 386] on input "[DATE]" at bounding box center [721, 386] width 84 height 22
click at [762, 211] on div "[DATE] S M T W T F S 27 28 29 30 31 1 2 3 4 5 6 7 8 9 10 11 12 13 14 15 16 17 1…" at bounding box center [682, 285] width 160 height 170
click at [745, 216] on icon at bounding box center [746, 215] width 16 height 16
click at [729, 337] on span "26" at bounding box center [726, 336] width 18 height 18
type input "[DATE]"
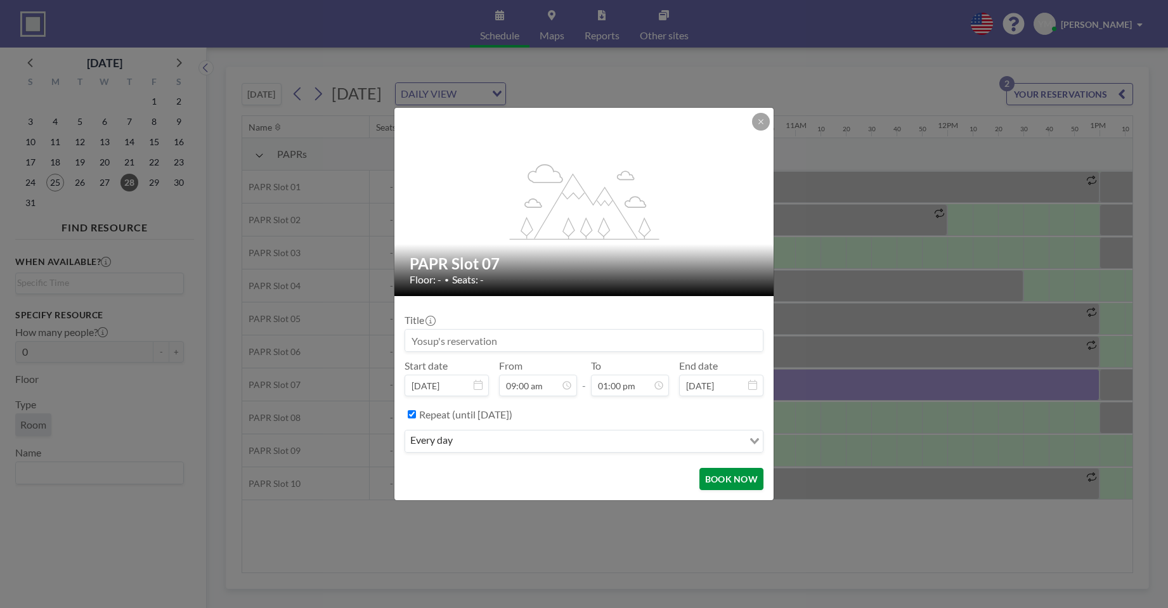
click at [727, 477] on button "BOOK NOW" at bounding box center [731, 479] width 64 height 22
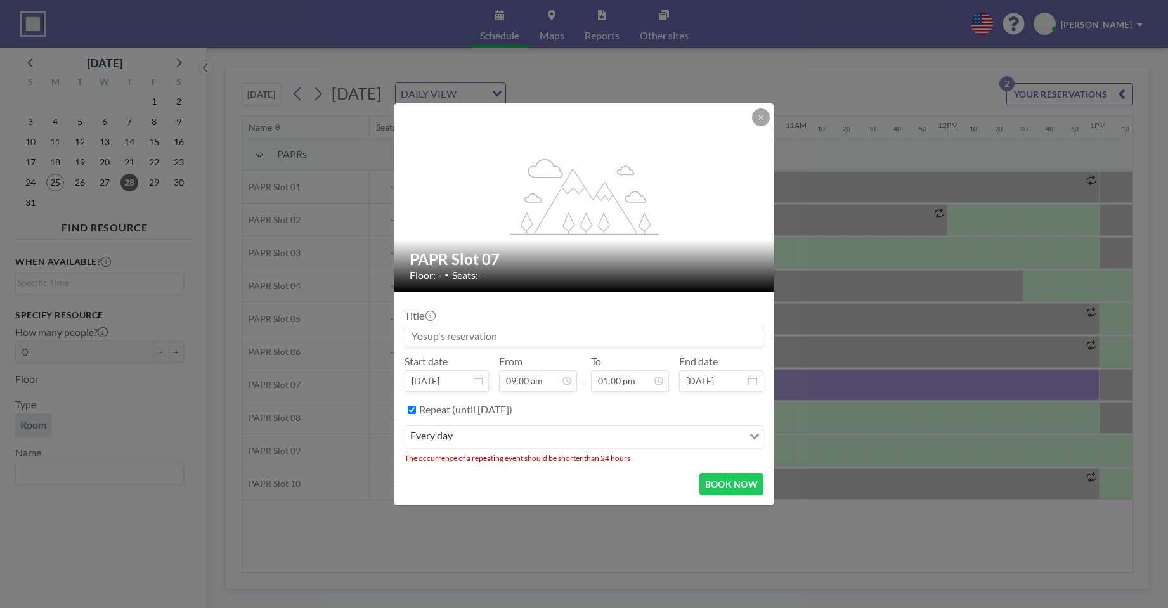
click at [547, 446] on div "every day Loading..." at bounding box center [584, 437] width 358 height 22
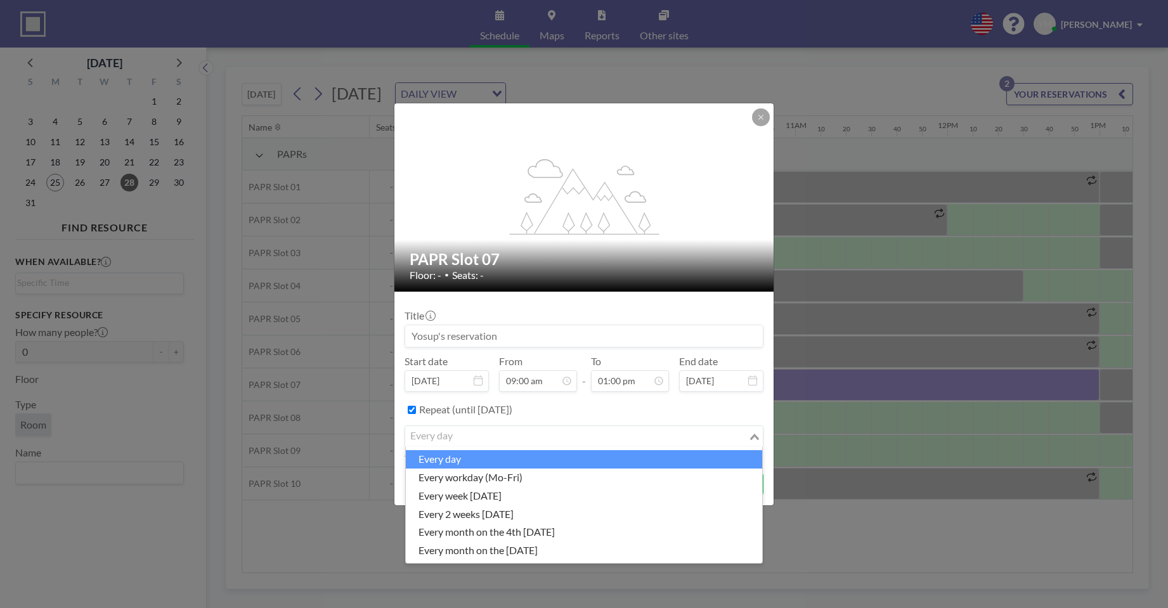
click at [614, 454] on li "every day" at bounding box center [584, 459] width 356 height 18
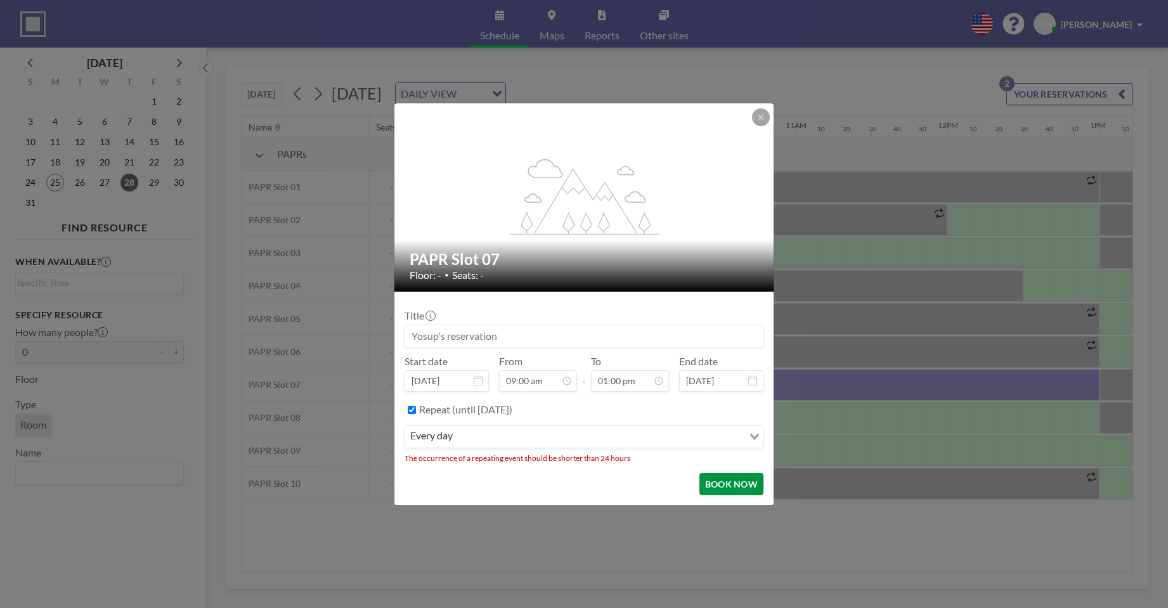
click at [733, 474] on button "BOOK NOW" at bounding box center [731, 484] width 64 height 22
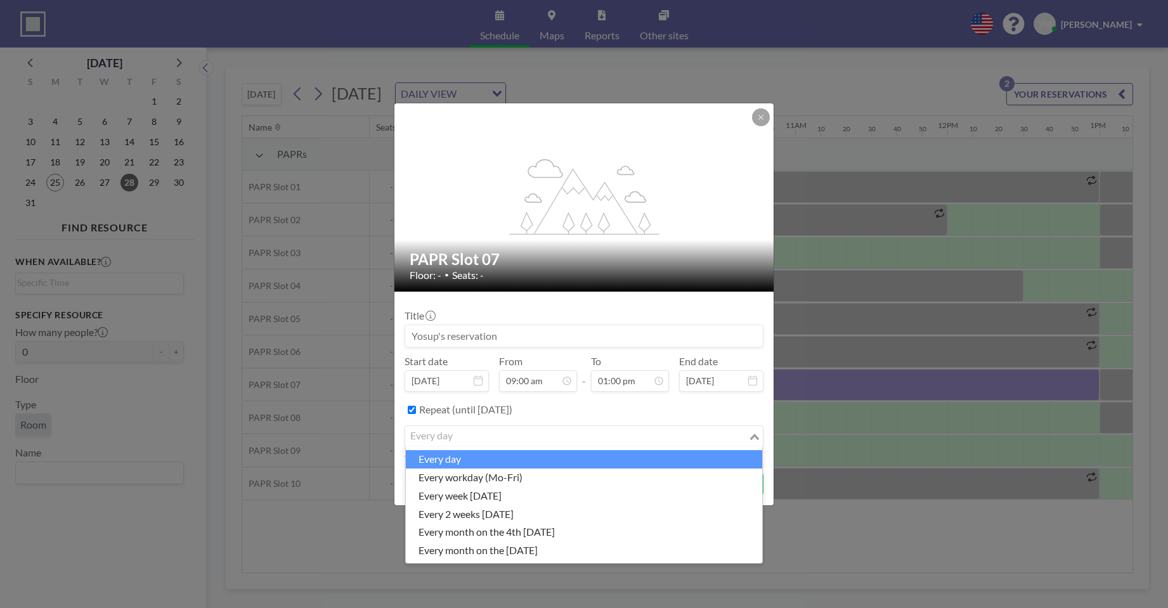
click at [712, 434] on input "Search for option" at bounding box center [577, 437] width 341 height 16
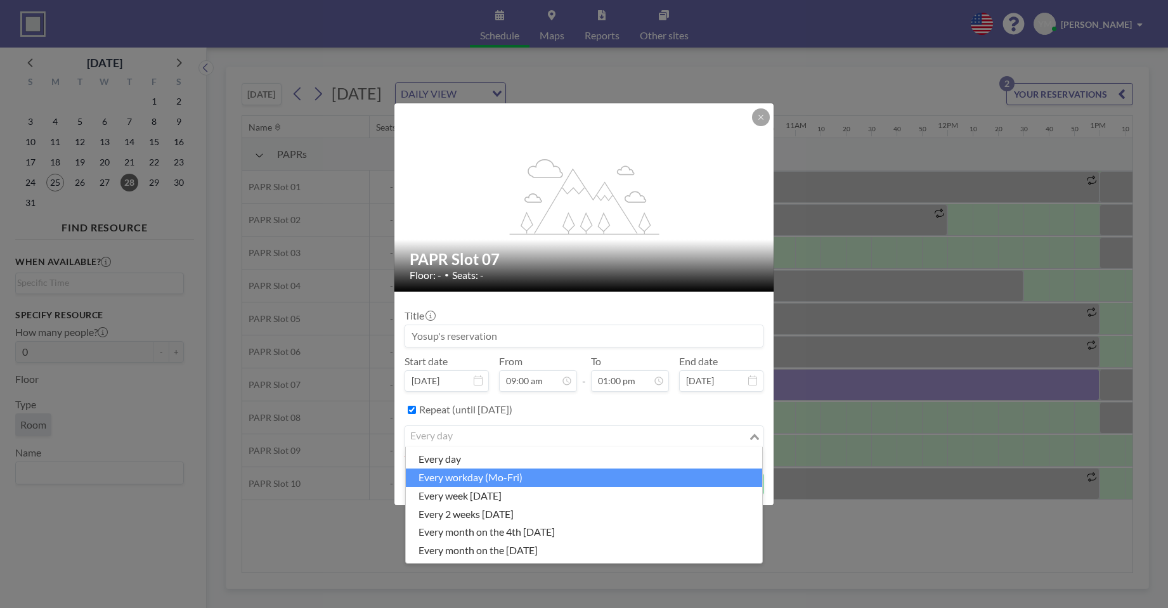
click at [538, 483] on li "every workday (Mo-Fri)" at bounding box center [584, 478] width 356 height 18
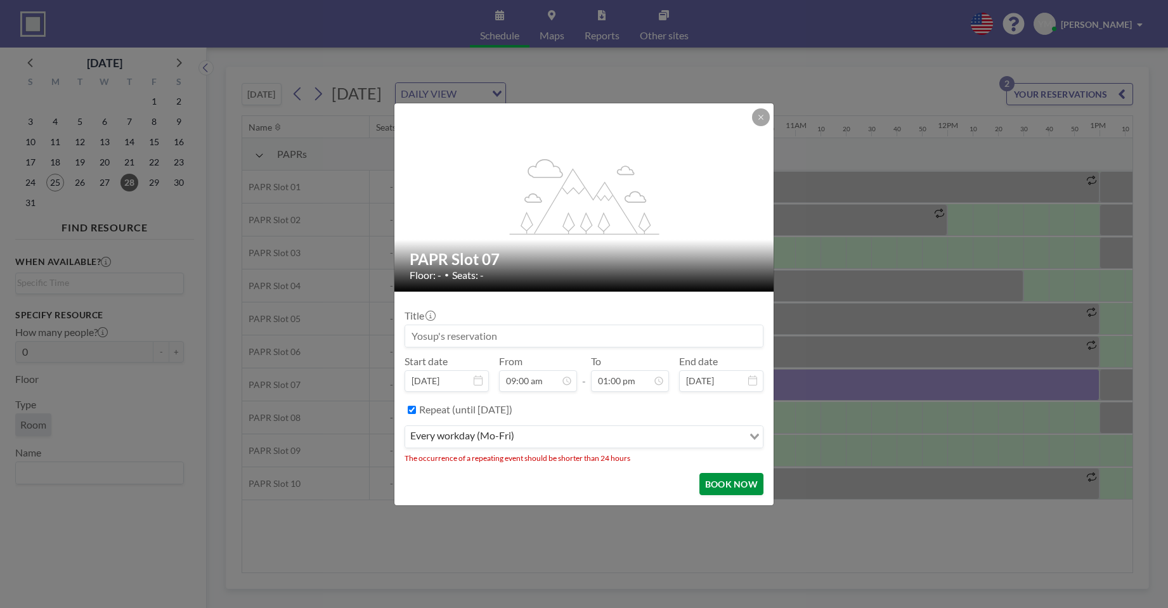
click at [707, 484] on button "BOOK NOW" at bounding box center [731, 484] width 64 height 22
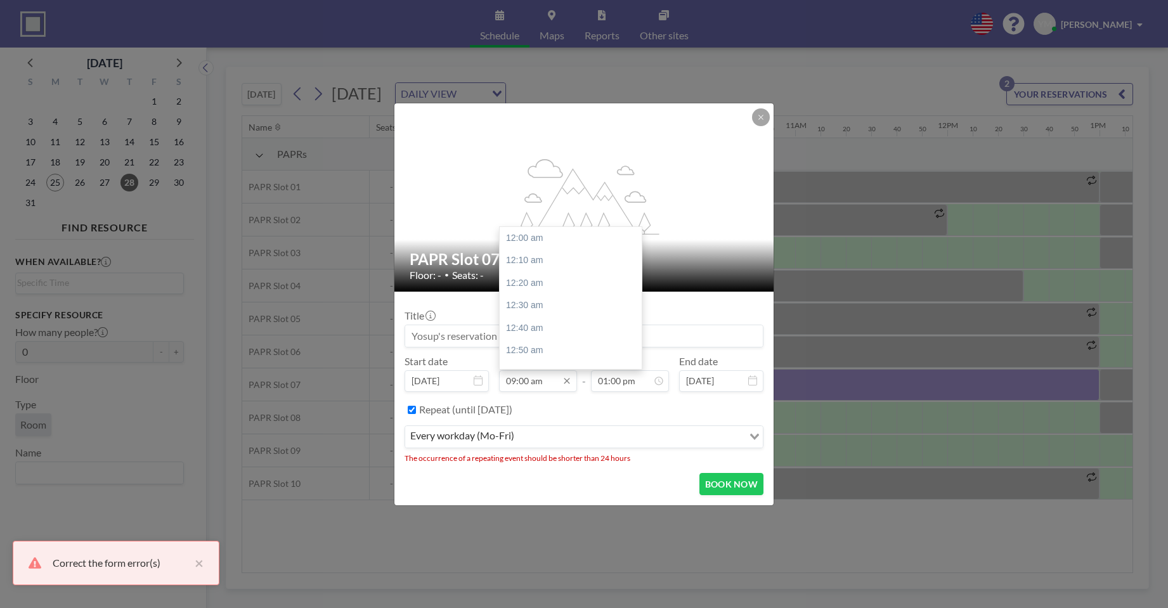
scroll to position [1219, 0]
click at [544, 384] on input "09:00 am" at bounding box center [538, 381] width 78 height 22
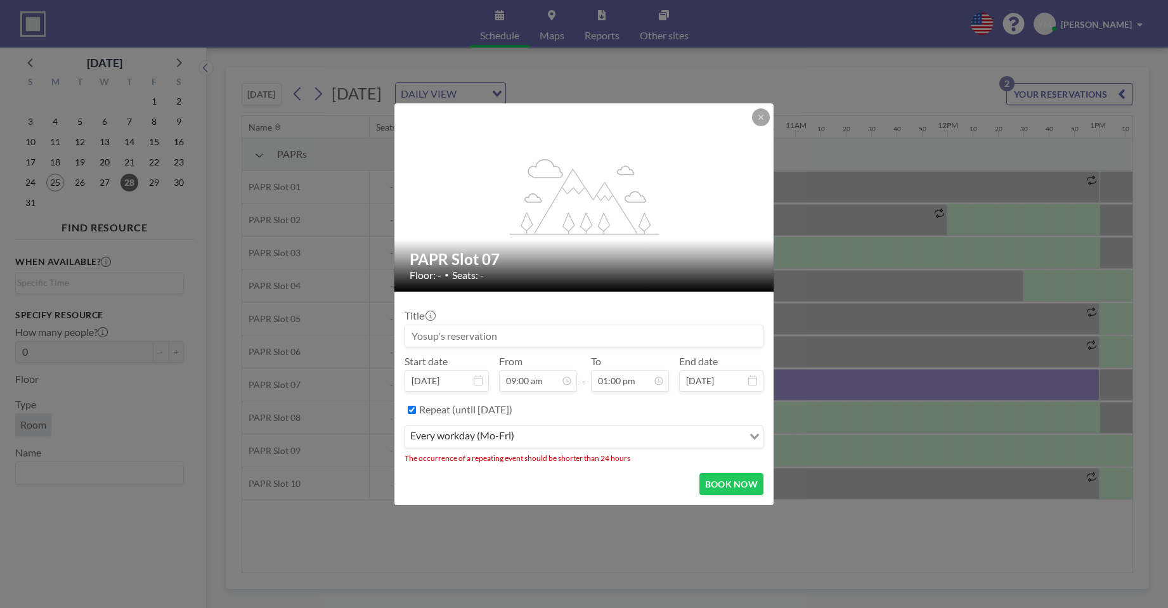
scroll to position [1760, 0]
click at [410, 413] on input "Repeat (until [DATE])" at bounding box center [412, 410] width 8 height 8
checkbox input "false"
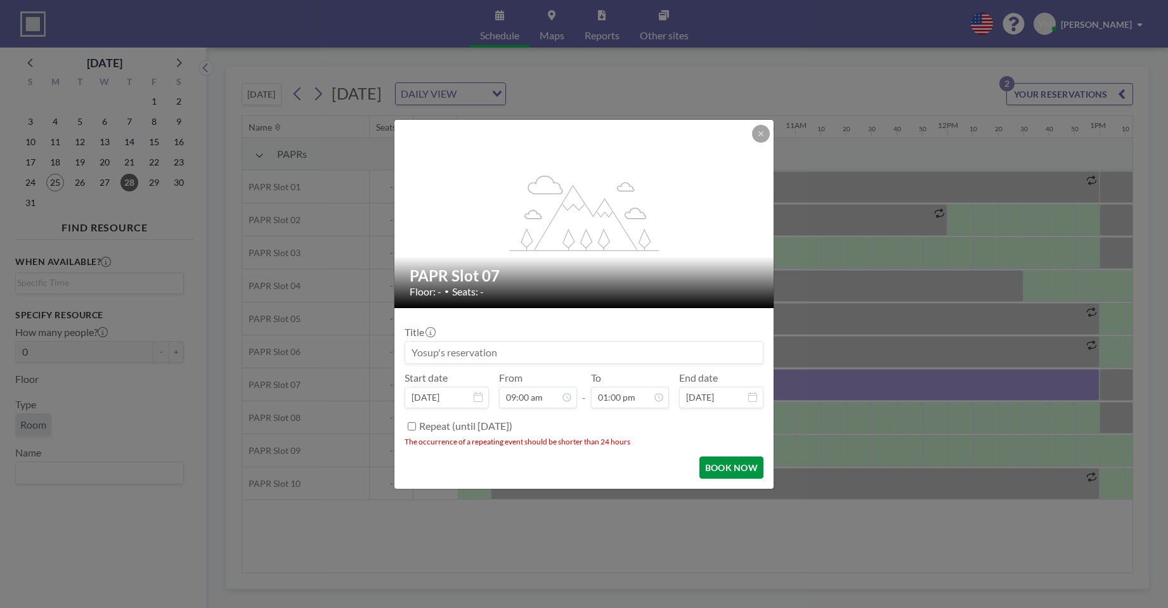
click at [738, 465] on button "BOOK NOW" at bounding box center [731, 468] width 64 height 22
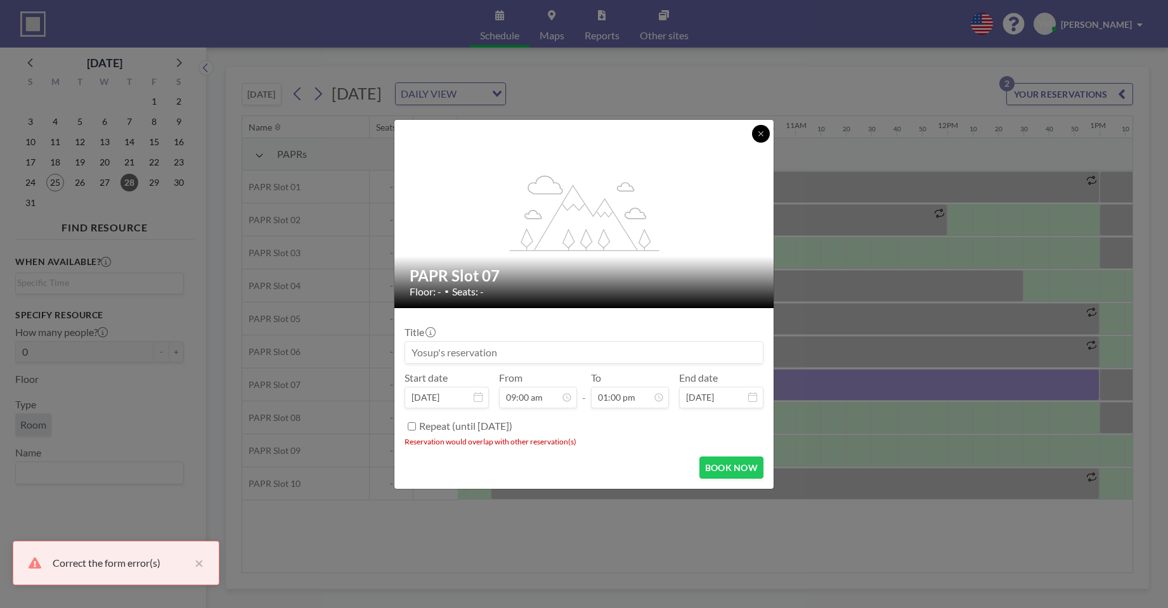
click at [753, 137] on button at bounding box center [761, 134] width 18 height 18
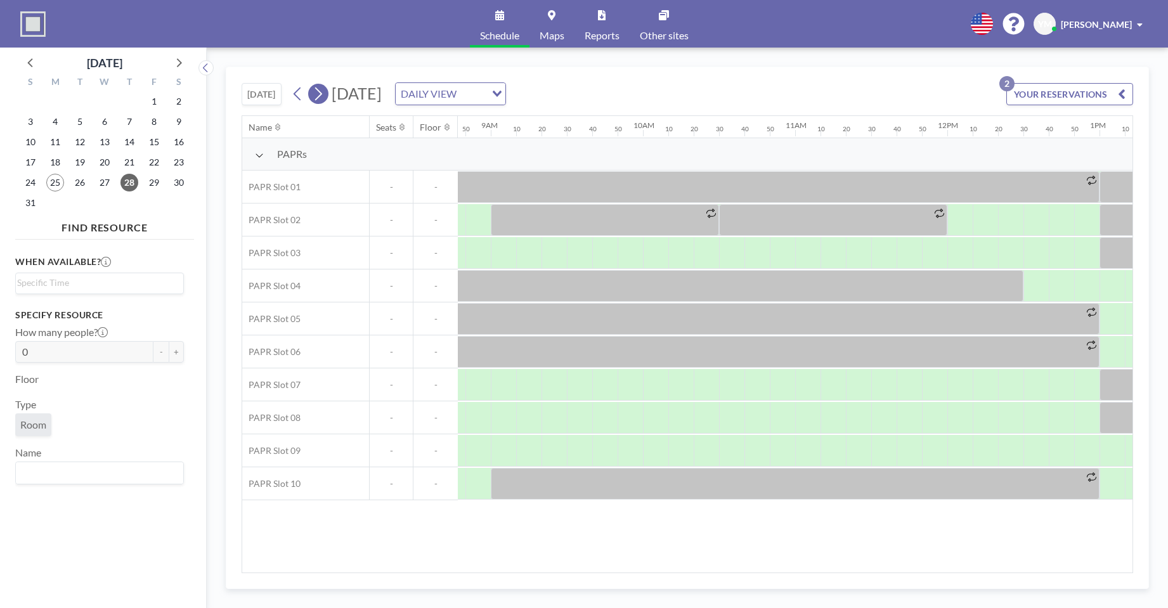
click at [322, 95] on icon at bounding box center [318, 93] width 12 height 19
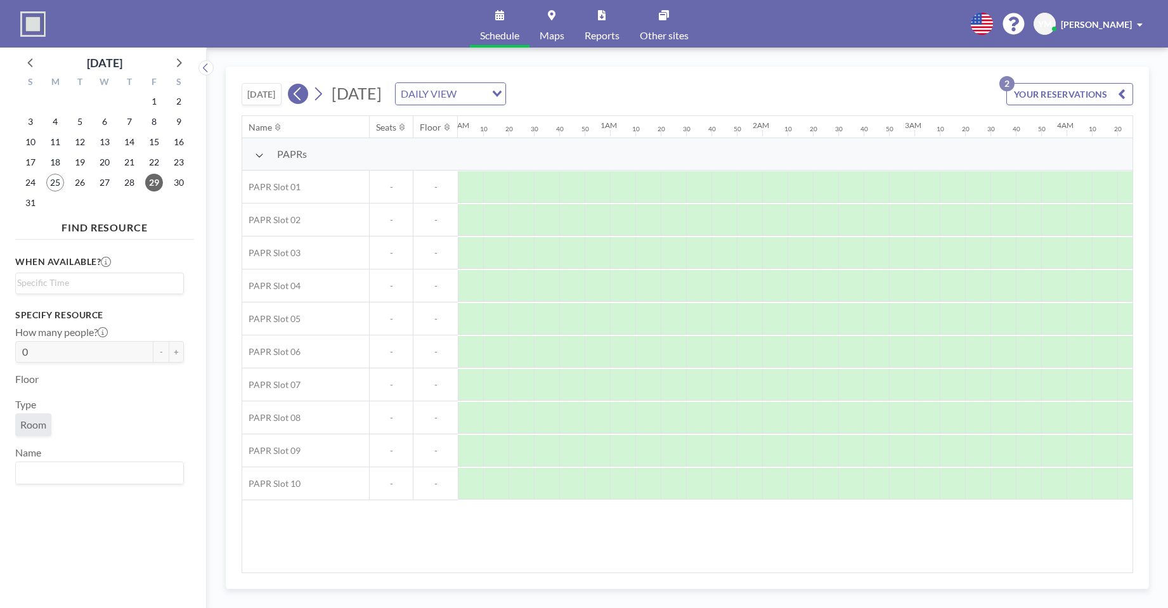
scroll to position [0, 896]
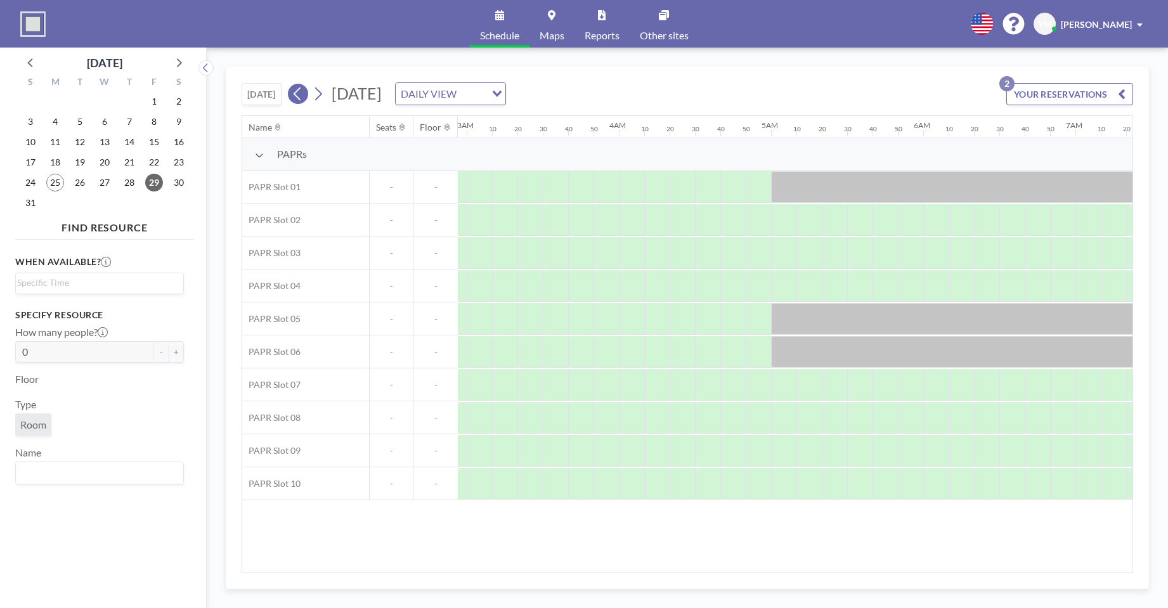
click at [294, 96] on icon at bounding box center [298, 93] width 12 height 19
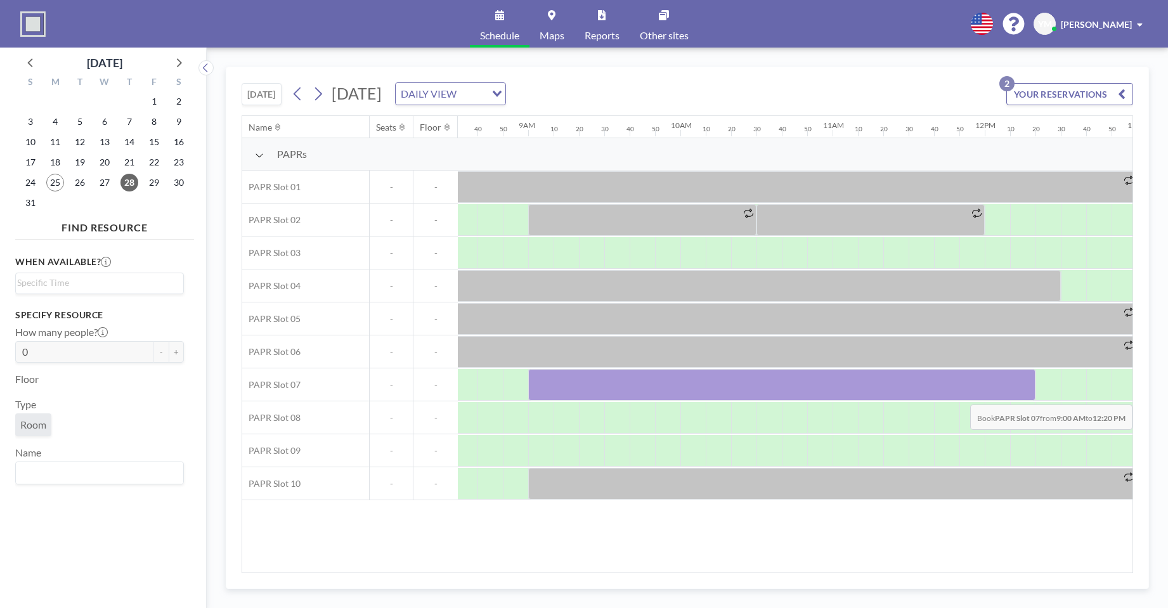
scroll to position [0, 1535]
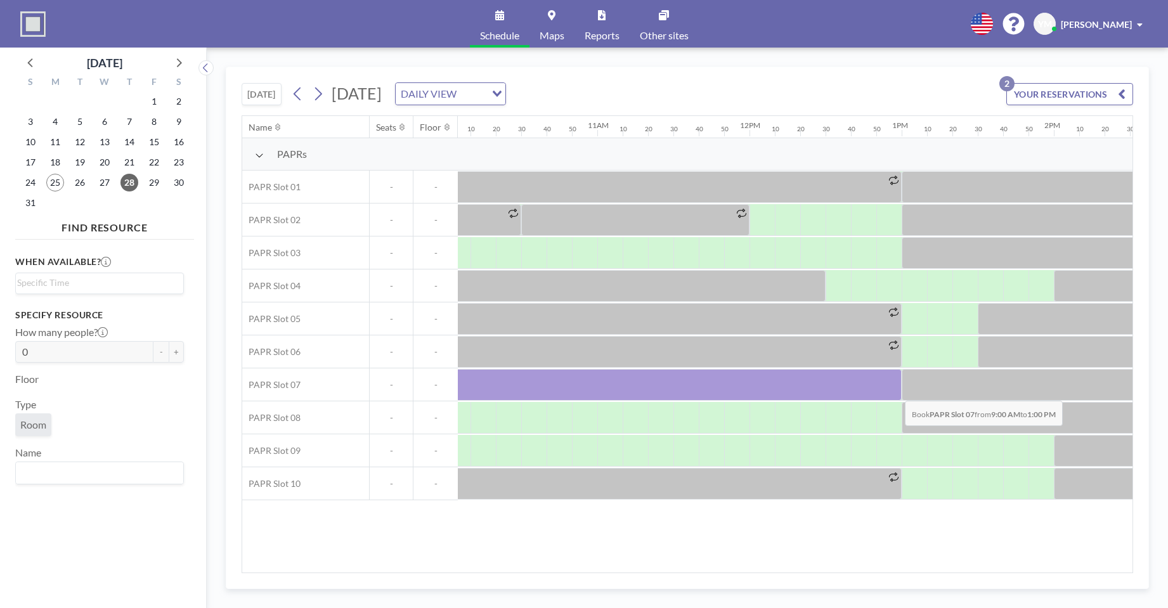
drag, startPoint x: 640, startPoint y: 400, endPoint x: 895, endPoint y: 391, distance: 255.1
click at [895, 391] on div at bounding box center [597, 385] width 609 height 32
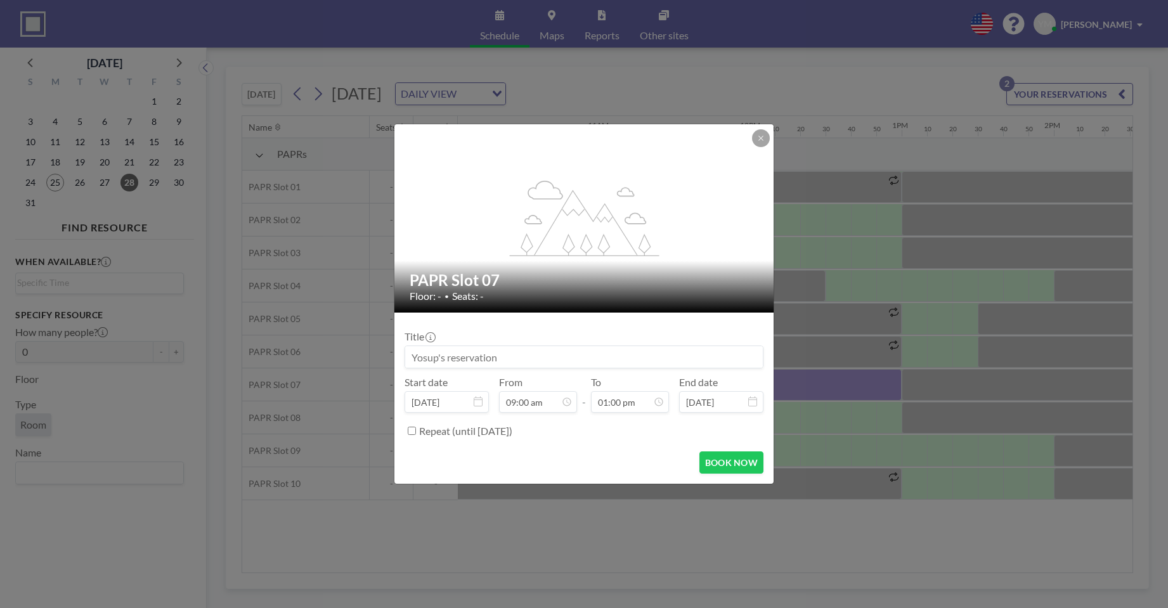
click at [708, 475] on form "Title Start date [DATE] From 09:00 am - To 01:00 pm End date [DATE] Repeat (unt…" at bounding box center [583, 398] width 379 height 171
click at [711, 464] on button "BOOK NOW" at bounding box center [731, 463] width 64 height 22
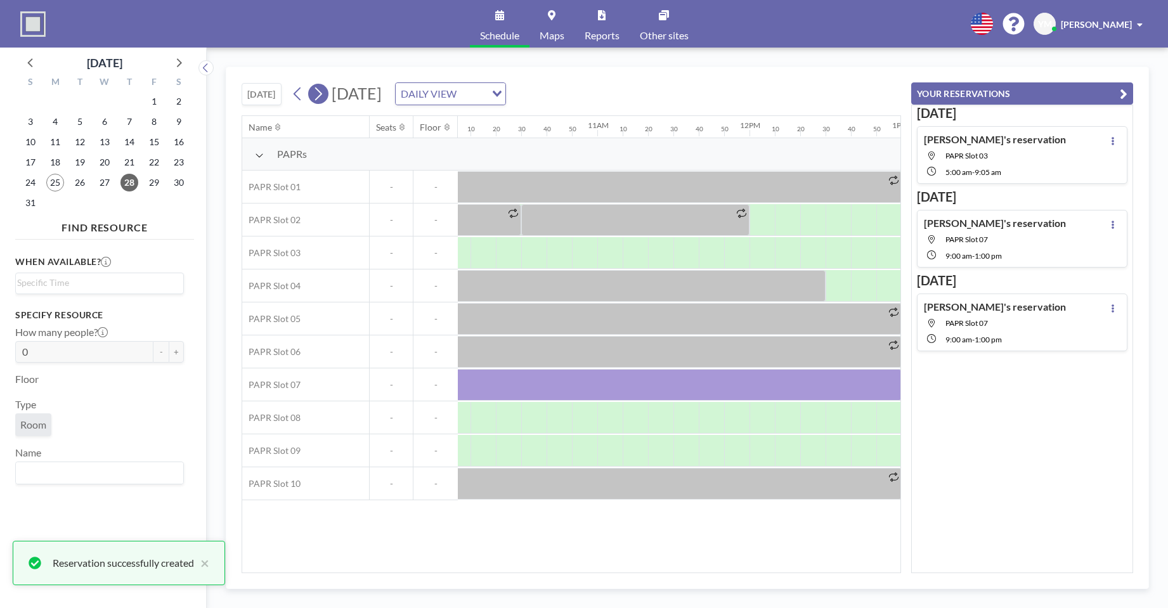
click at [324, 97] on icon at bounding box center [318, 93] width 12 height 19
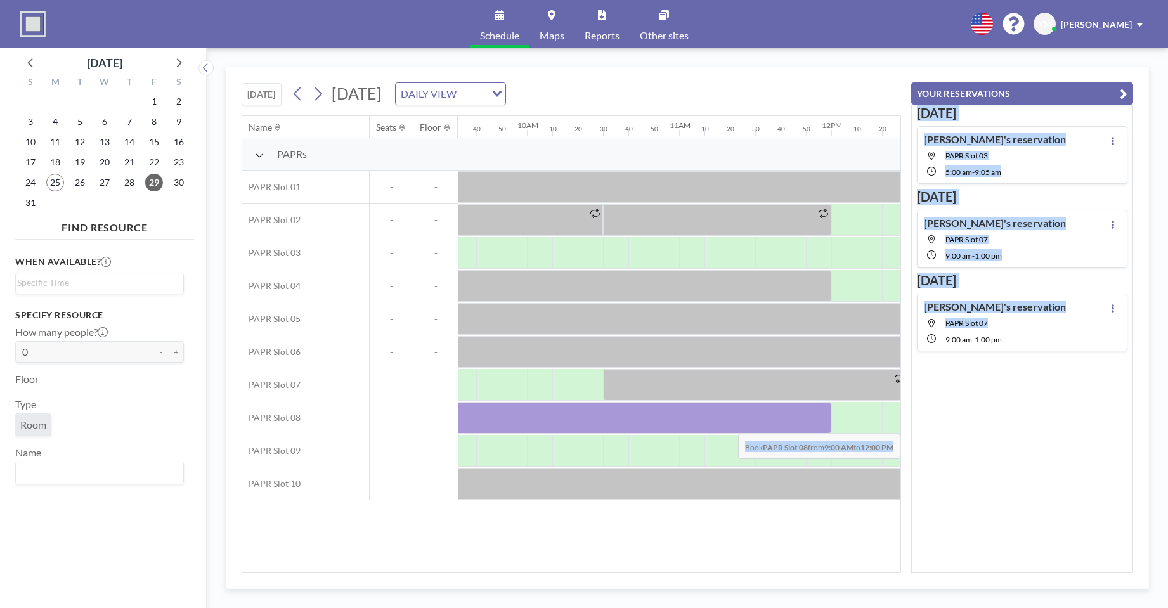
scroll to position [0, 1771]
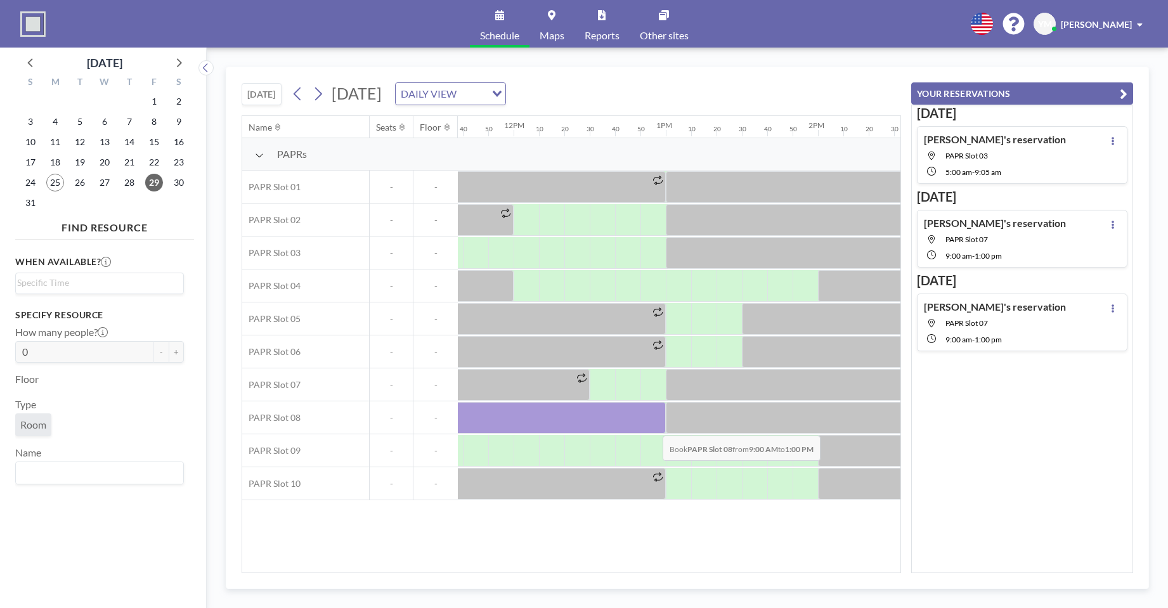
drag, startPoint x: 479, startPoint y: 413, endPoint x: 653, endPoint y: 426, distance: 174.9
click at [653, 426] on div at bounding box center [361, 418] width 609 height 32
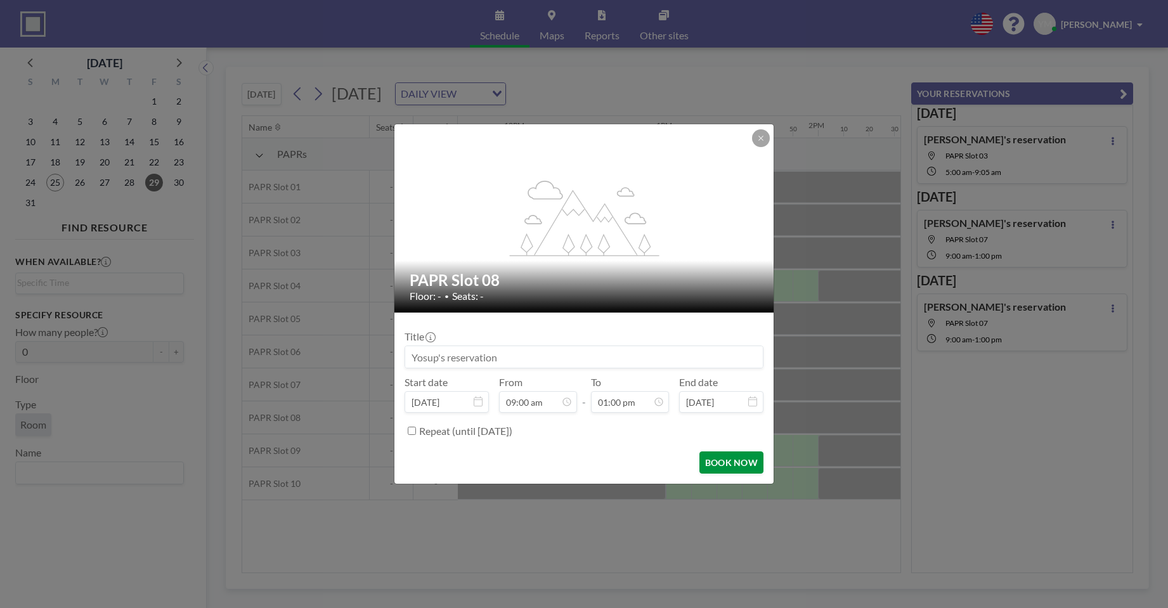
click at [722, 456] on button "BOOK NOW" at bounding box center [731, 463] width 64 height 22
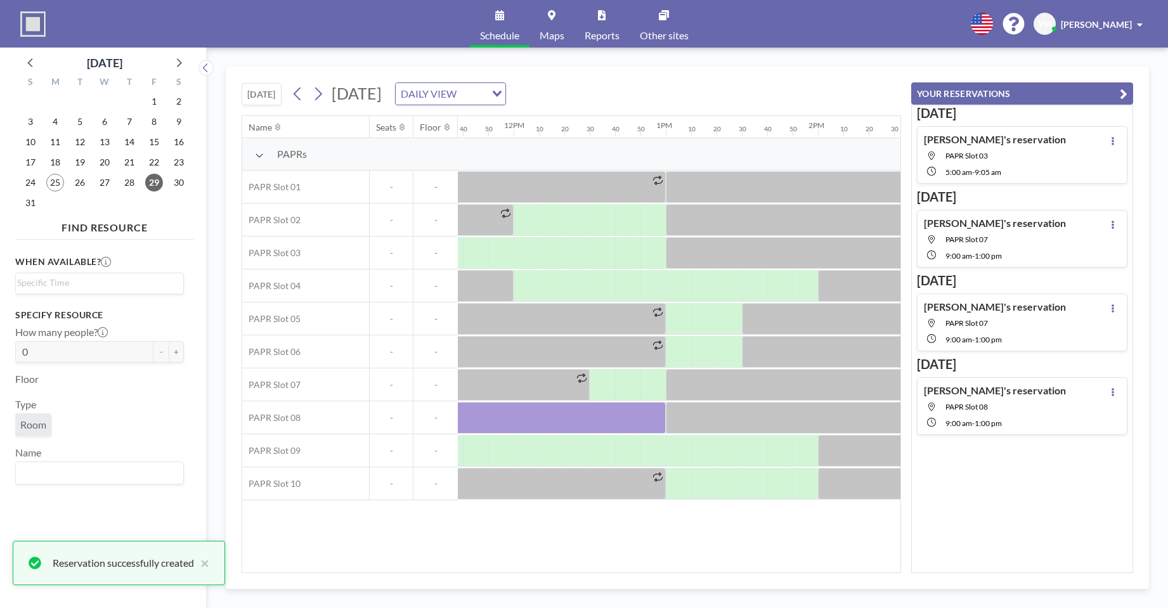
click at [1126, 96] on icon "button" at bounding box center [1124, 93] width 8 height 15
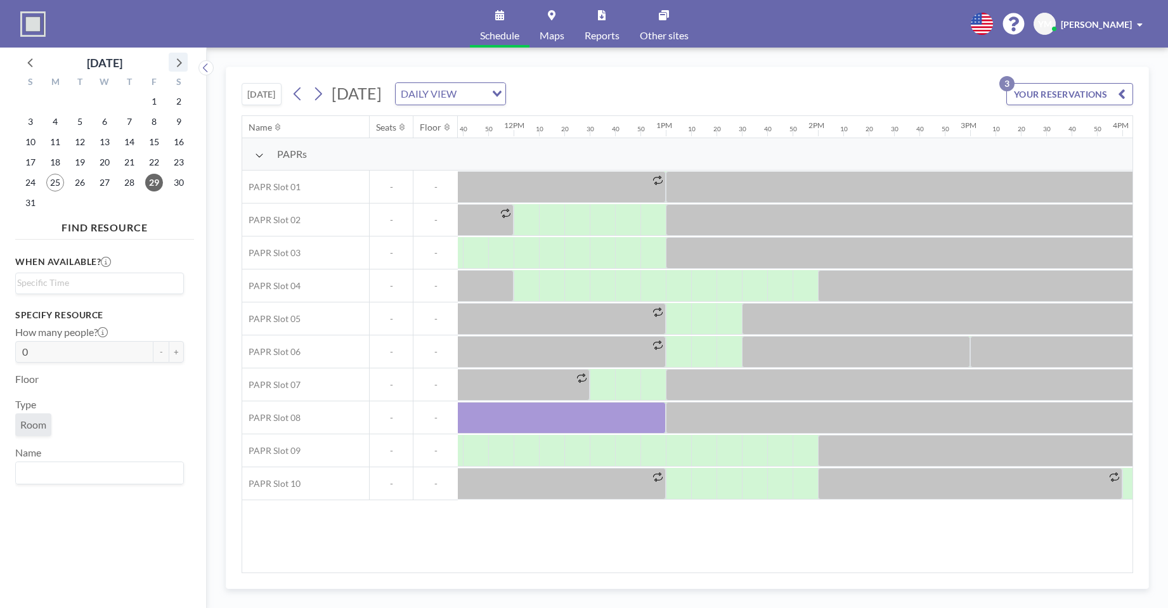
click at [177, 66] on icon at bounding box center [178, 62] width 16 height 16
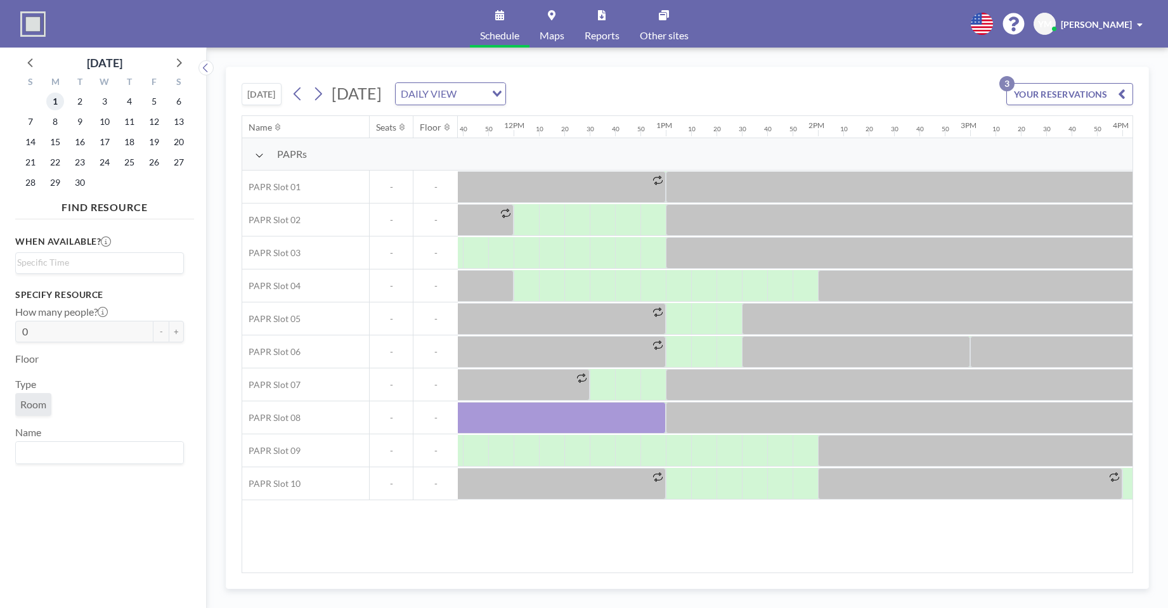
click at [52, 107] on span "1" at bounding box center [55, 102] width 18 height 18
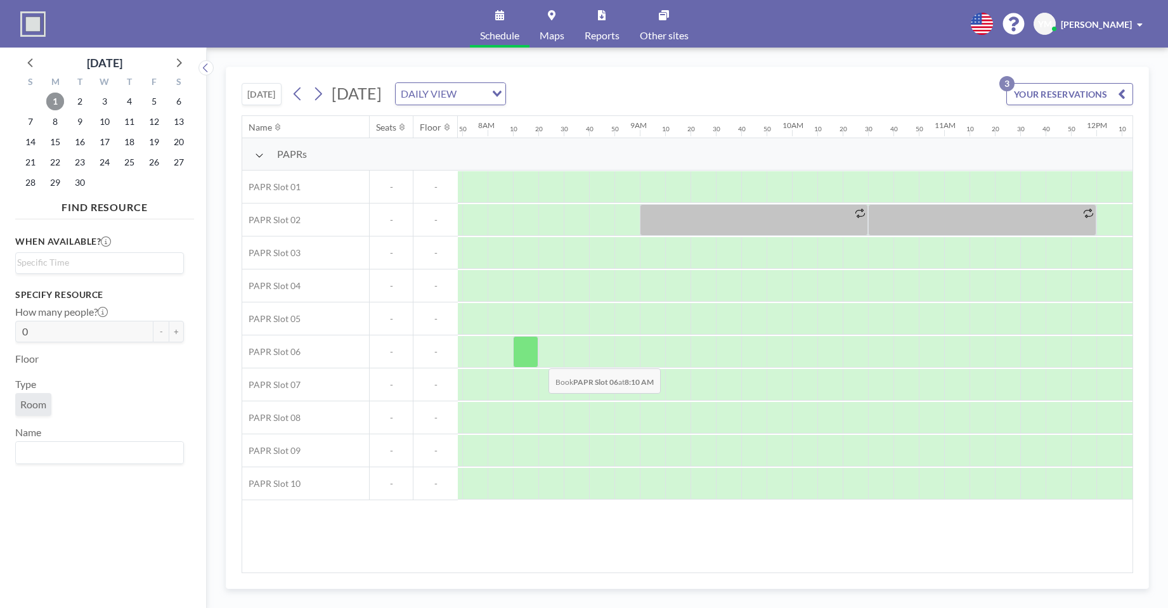
scroll to position [0, 1192]
drag, startPoint x: 663, startPoint y: 573, endPoint x: 700, endPoint y: 578, distance: 37.1
click at [700, 578] on div "[DATE] [DATE] DAILY VIEW Loading... YOUR RESERVATIONS 3 Name Seats Floor 12AM 1…" at bounding box center [687, 328] width 923 height 523
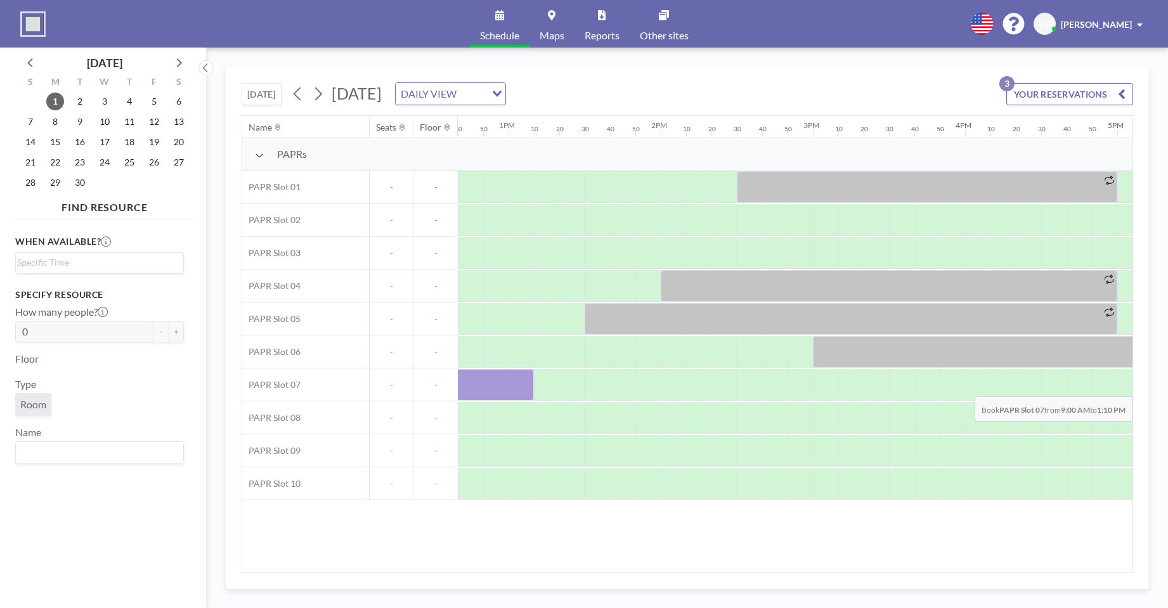
scroll to position [0, 2178]
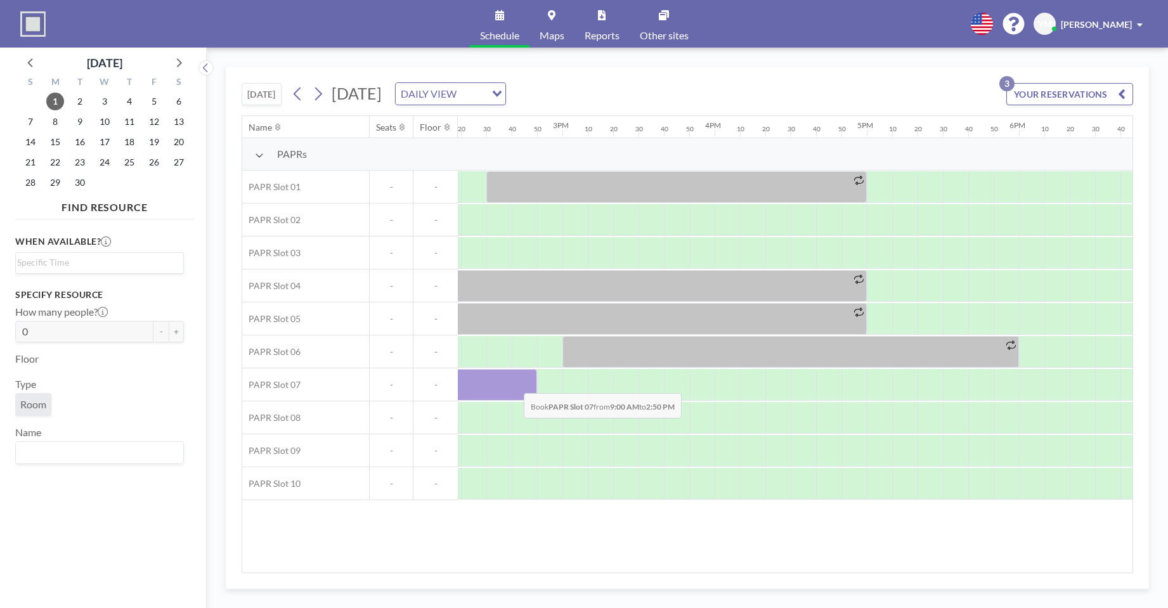
drag, startPoint x: 556, startPoint y: 389, endPoint x: 514, endPoint y: 384, distance: 42.2
click at [514, 384] on div at bounding box center [93, 385] width 888 height 32
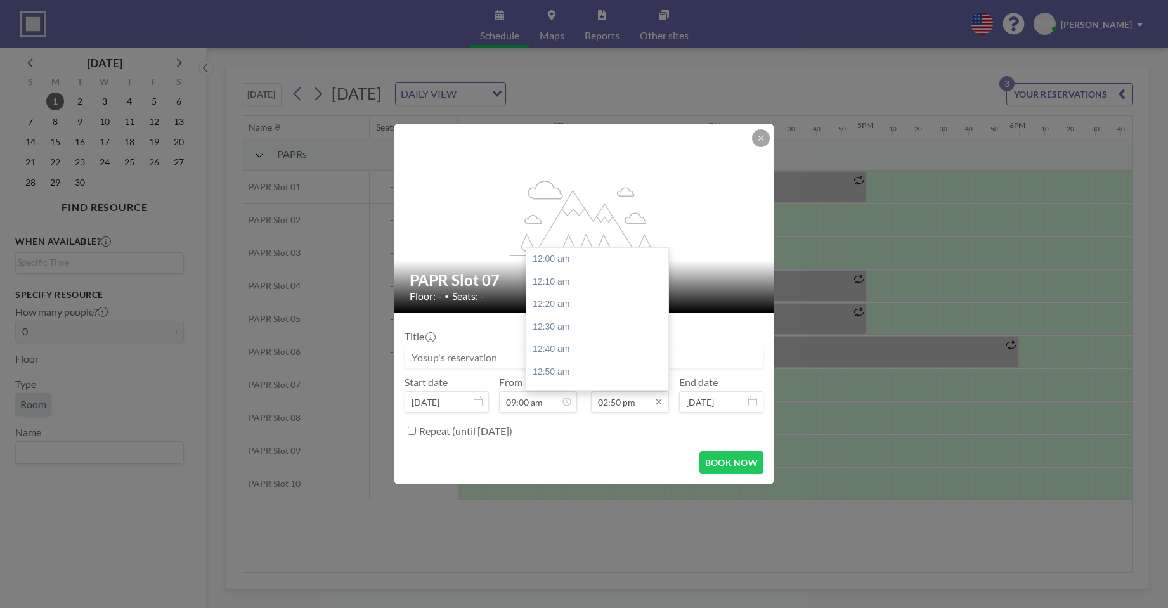
click at [618, 407] on input "02:50 pm" at bounding box center [630, 402] width 78 height 22
click at [558, 278] on div "02:00 pm" at bounding box center [600, 273] width 148 height 23
type input "02:00 pm"
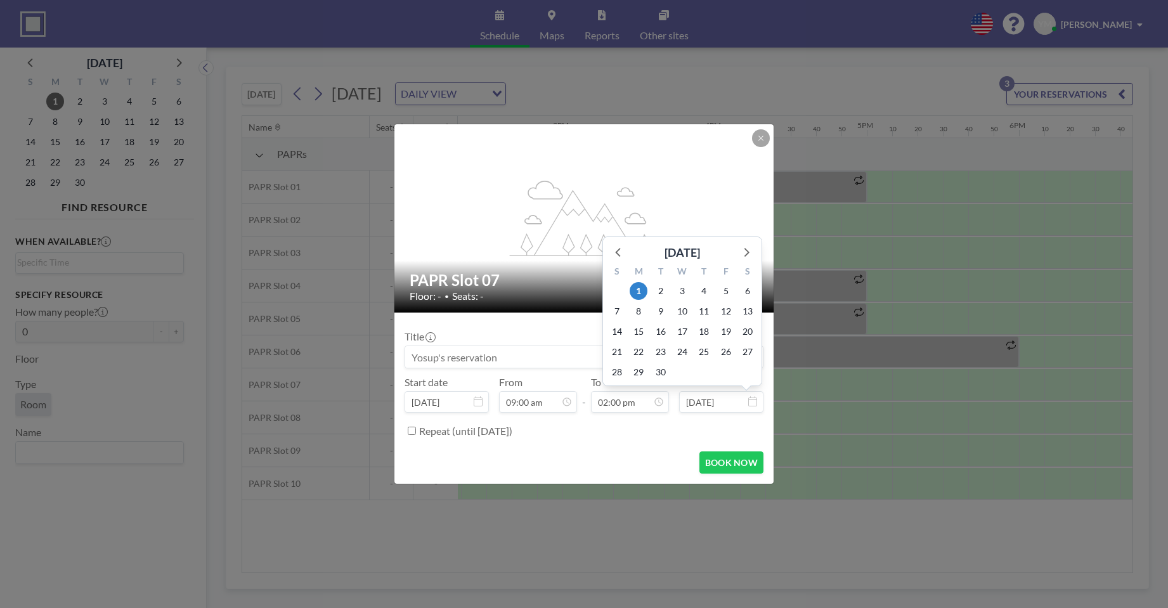
click at [739, 406] on input "[DATE]" at bounding box center [721, 402] width 84 height 22
click at [753, 407] on input "[DATE]" at bounding box center [721, 402] width 84 height 22
click at [720, 354] on span "26" at bounding box center [726, 352] width 18 height 18
type input "[DATE]"
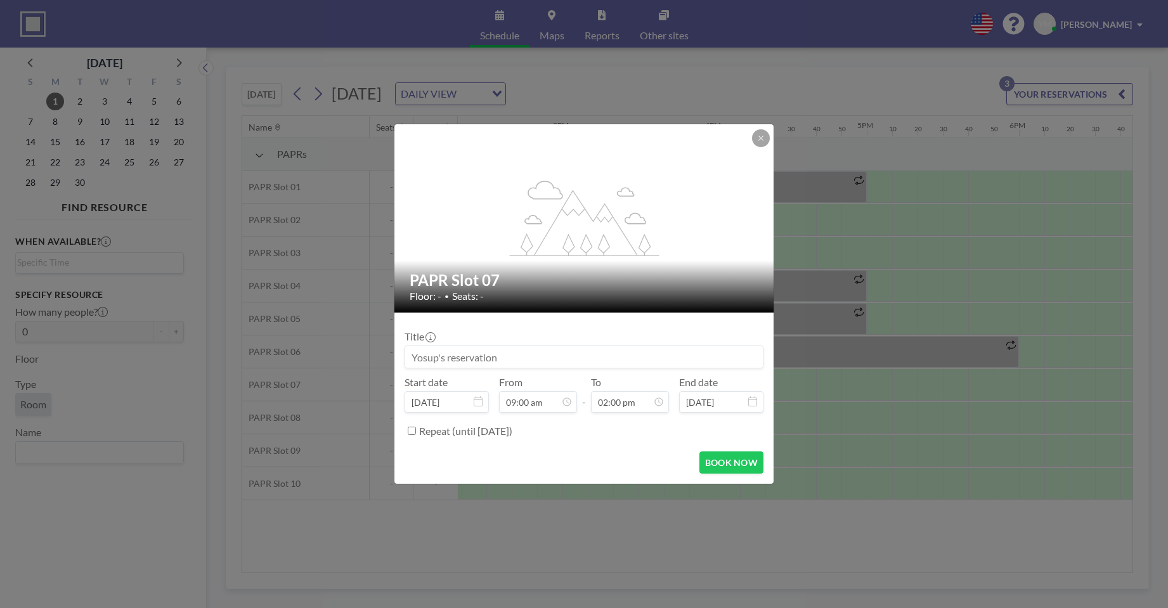
scroll to position [1896, 0]
click at [412, 433] on input "Repeat (until [DATE])" at bounding box center [412, 431] width 8 height 8
checkbox input "true"
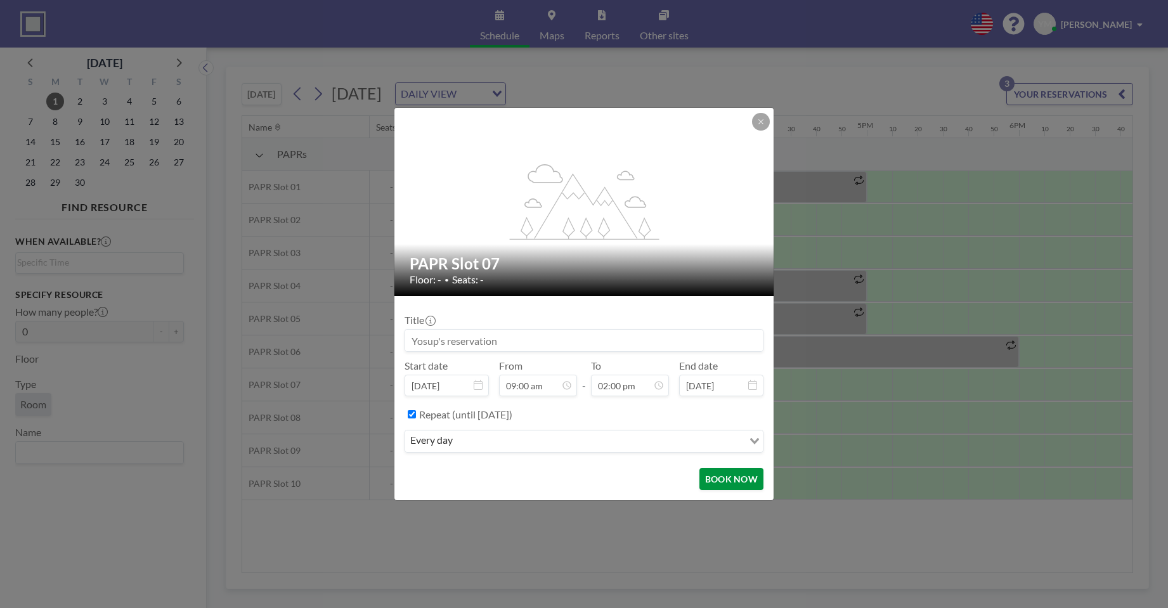
click at [715, 474] on button "BOOK NOW" at bounding box center [731, 479] width 64 height 22
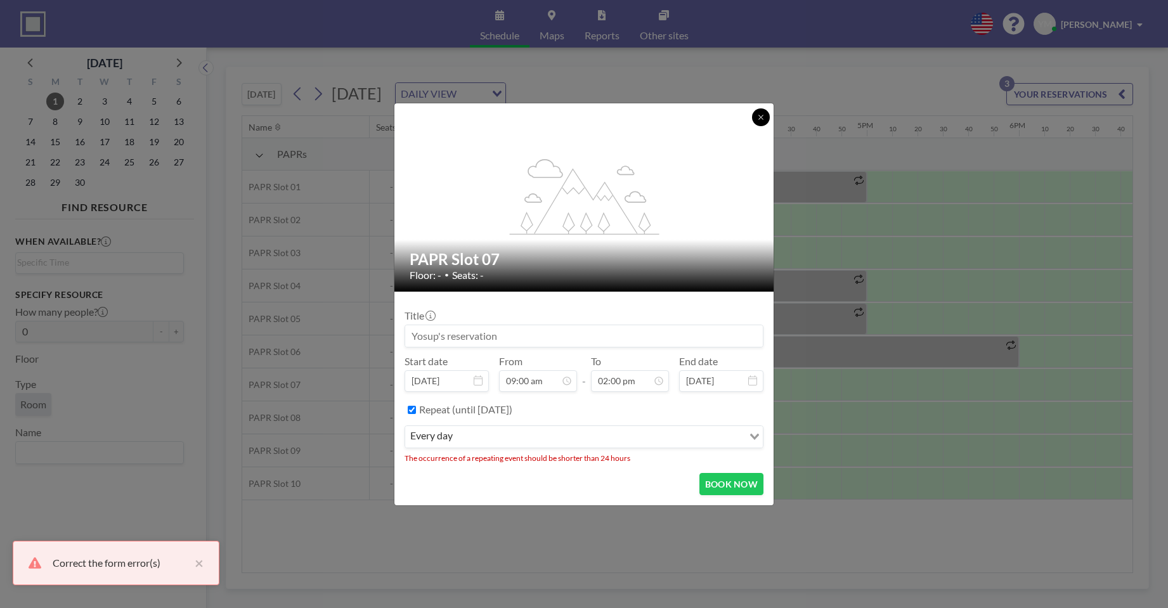
click at [757, 108] on button at bounding box center [761, 117] width 18 height 18
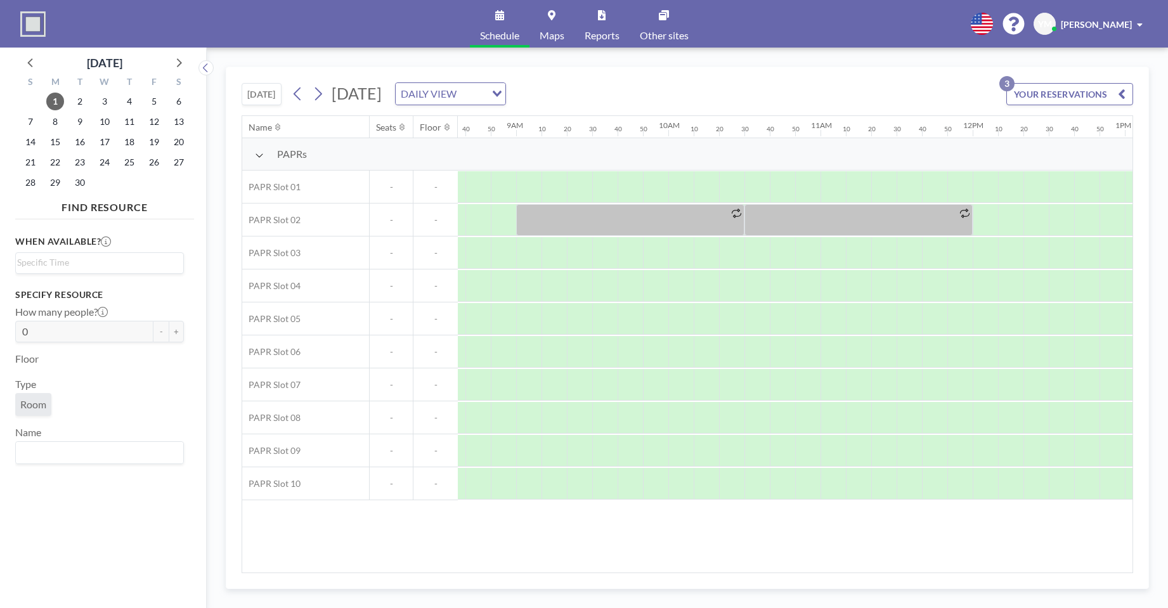
scroll to position [0, 1309]
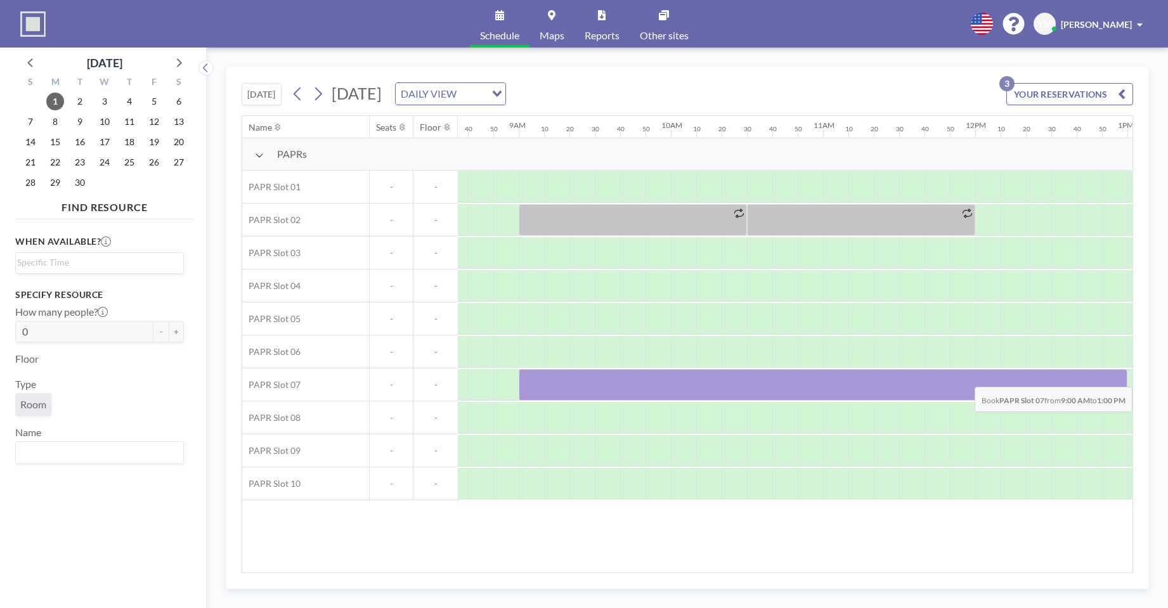
drag, startPoint x: 528, startPoint y: 390, endPoint x: 1109, endPoint y: 377, distance: 581.7
click at [1109, 377] on div at bounding box center [823, 385] width 609 height 32
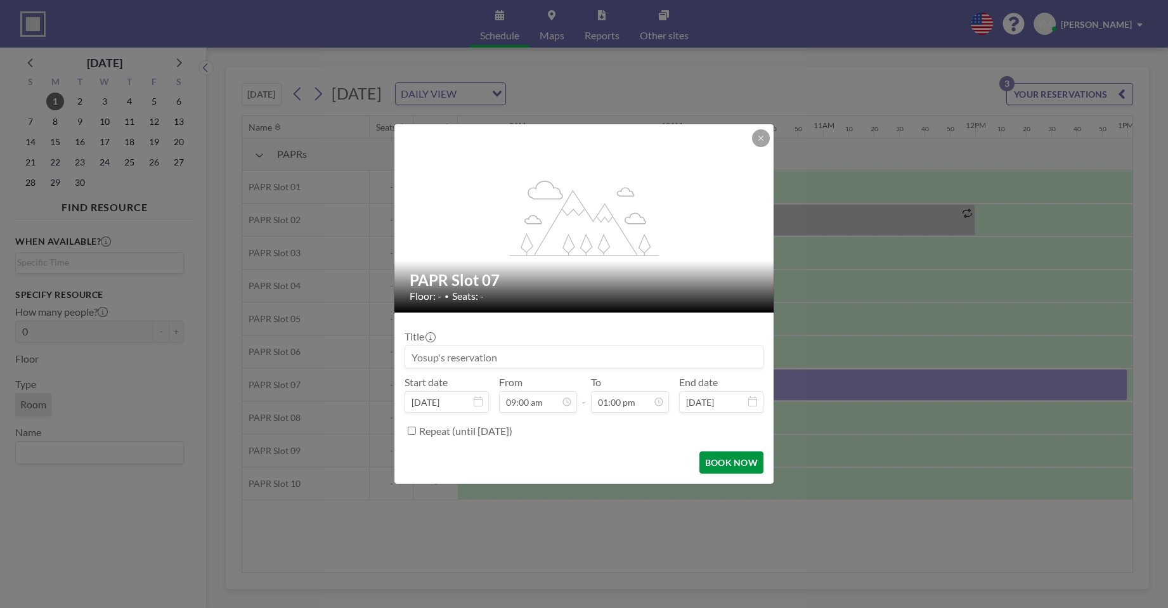
click at [717, 462] on button "BOOK NOW" at bounding box center [731, 463] width 64 height 22
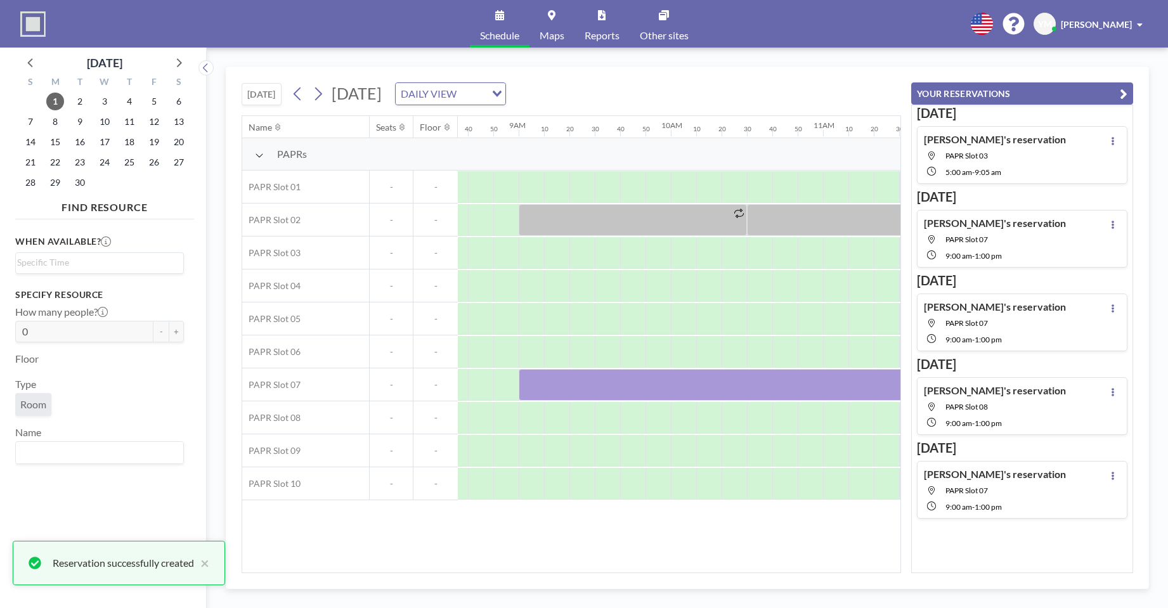
click at [1125, 92] on icon "button" at bounding box center [1124, 93] width 8 height 15
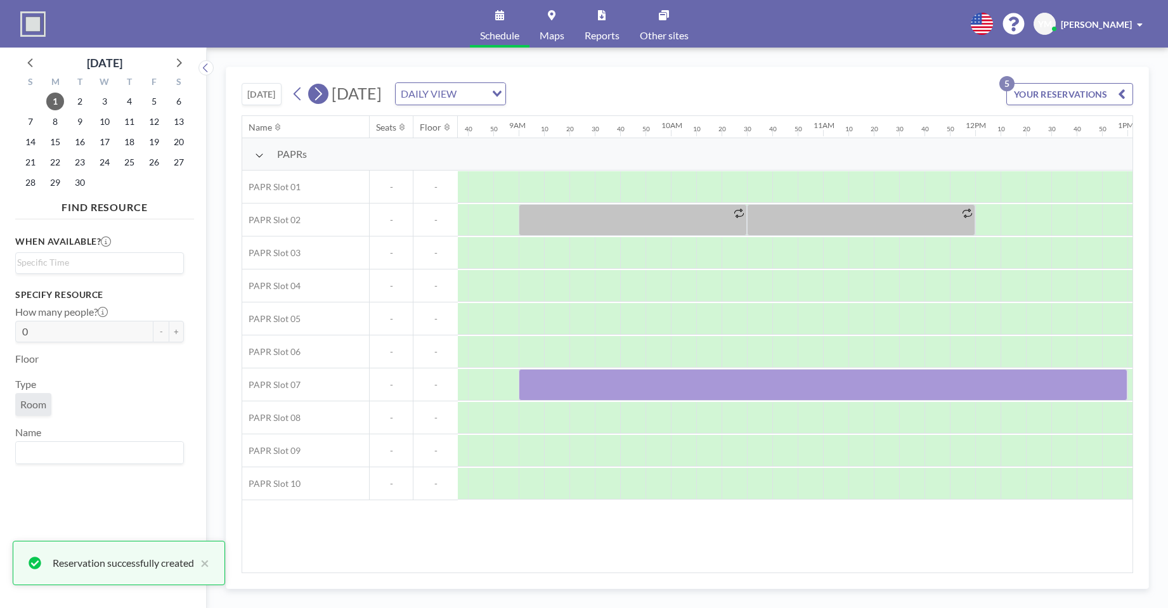
click at [324, 96] on icon at bounding box center [318, 93] width 12 height 19
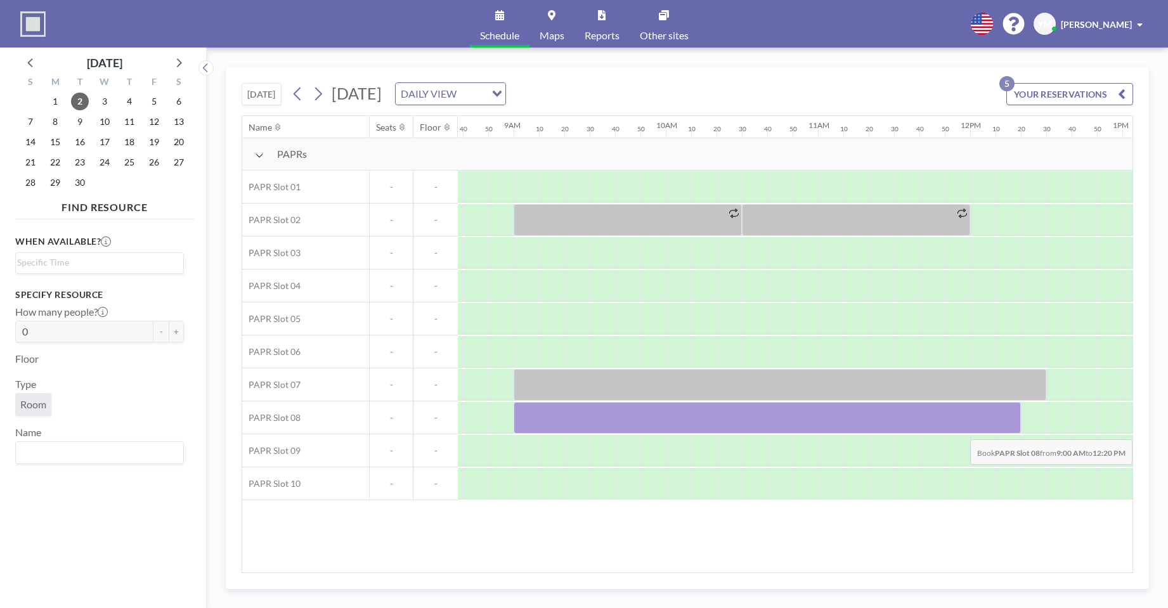
scroll to position [0, 1559]
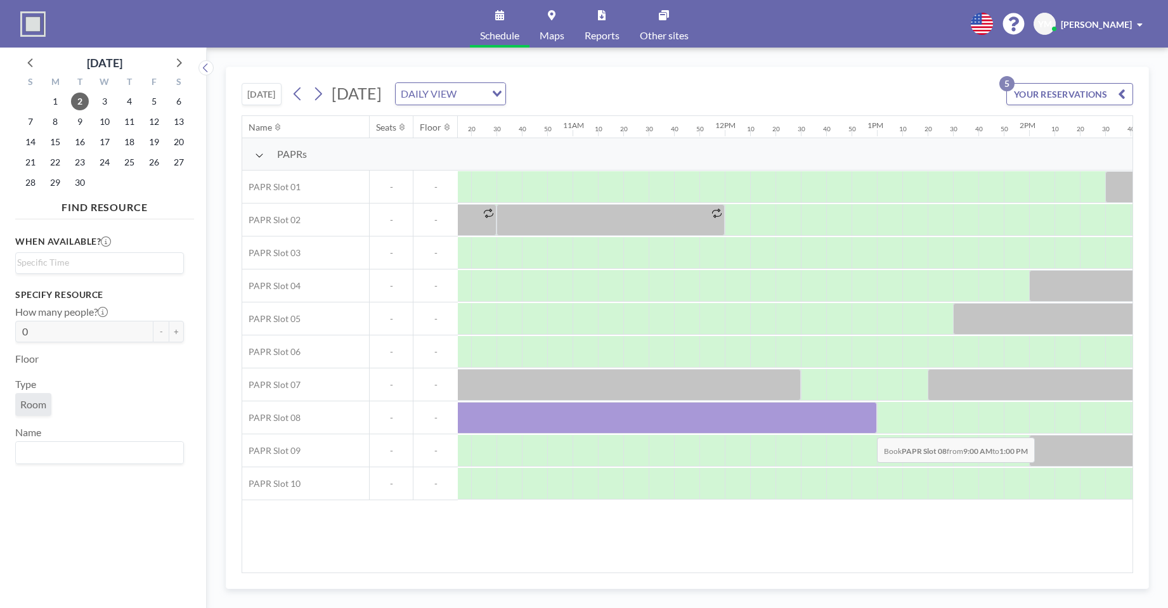
drag, startPoint x: 650, startPoint y: 419, endPoint x: 867, endPoint y: 428, distance: 217.1
click at [867, 428] on div at bounding box center [572, 418] width 609 height 32
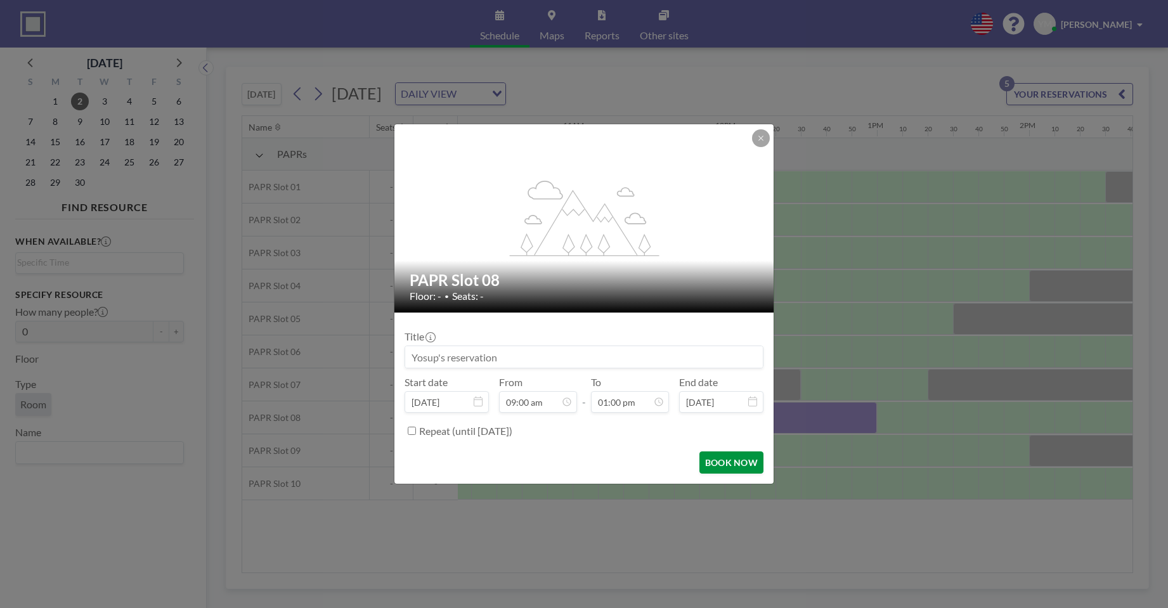
click at [727, 469] on button "BOOK NOW" at bounding box center [731, 463] width 64 height 22
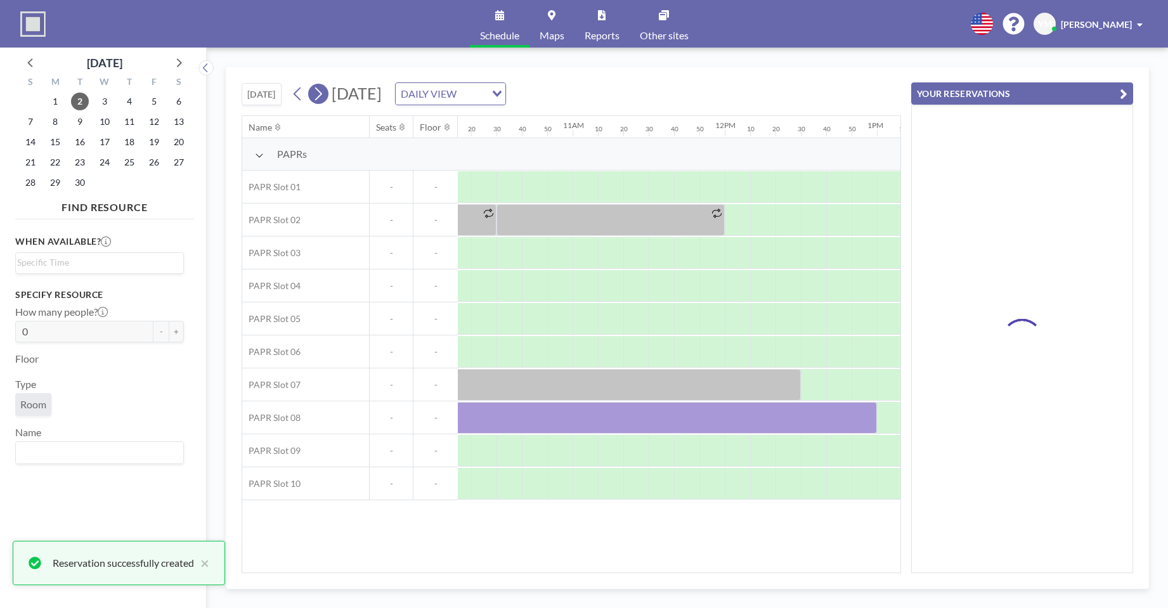
click at [322, 101] on icon at bounding box center [318, 93] width 12 height 19
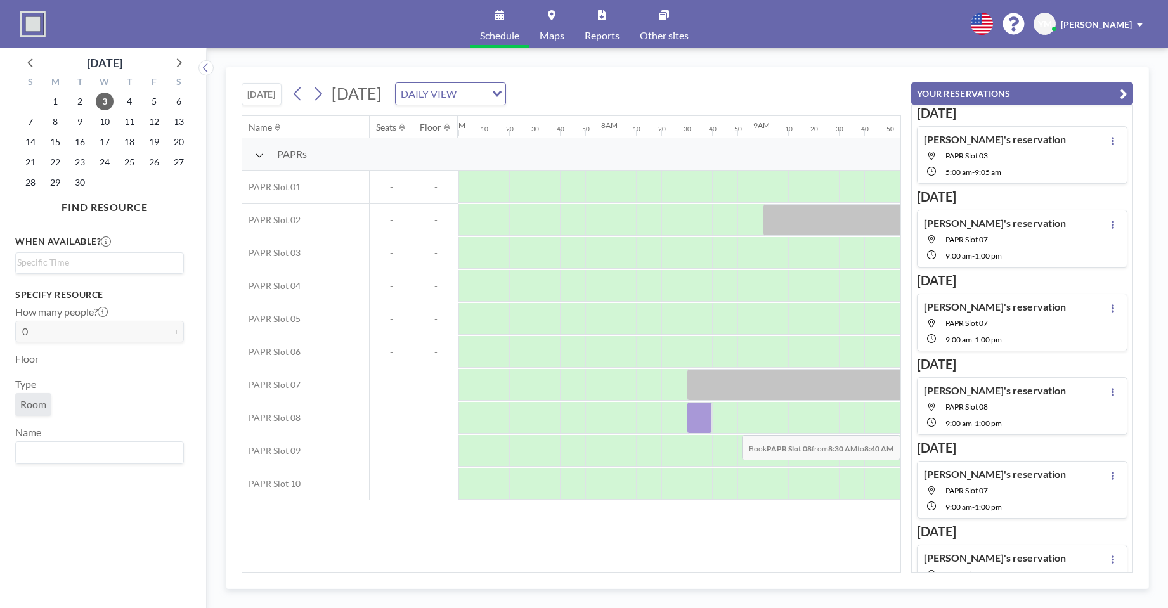
scroll to position [0, 1559]
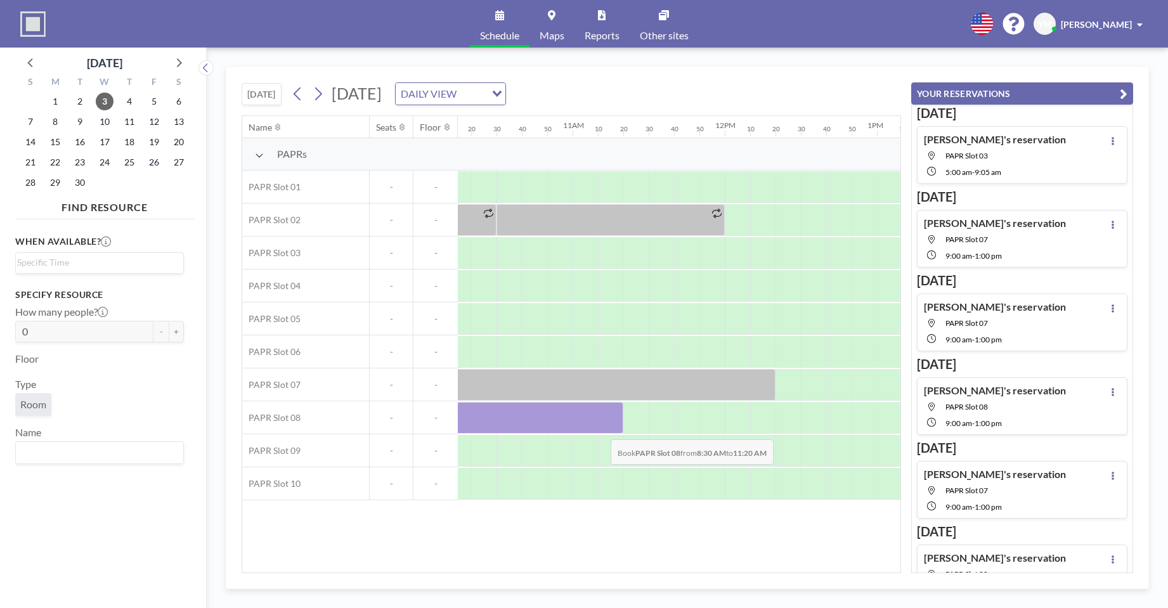
drag, startPoint x: 573, startPoint y: 419, endPoint x: 601, endPoint y: 430, distance: 29.9
click at [601, 430] on div at bounding box center [407, 418] width 431 height 32
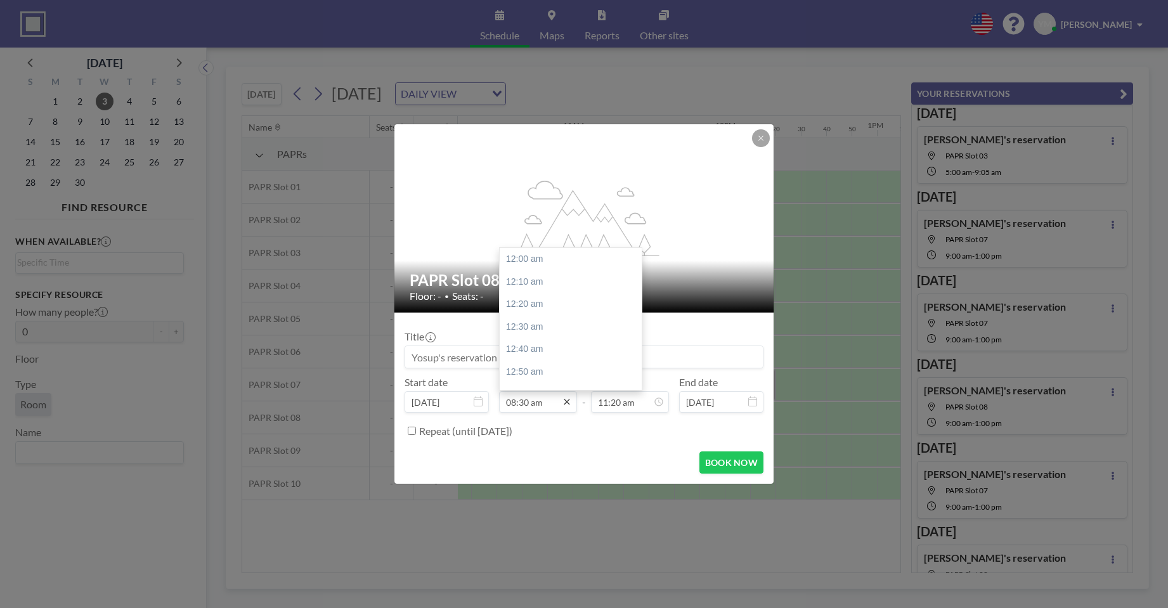
scroll to position [1151, 0]
click at [564, 405] on icon at bounding box center [567, 403] width 6 height 6
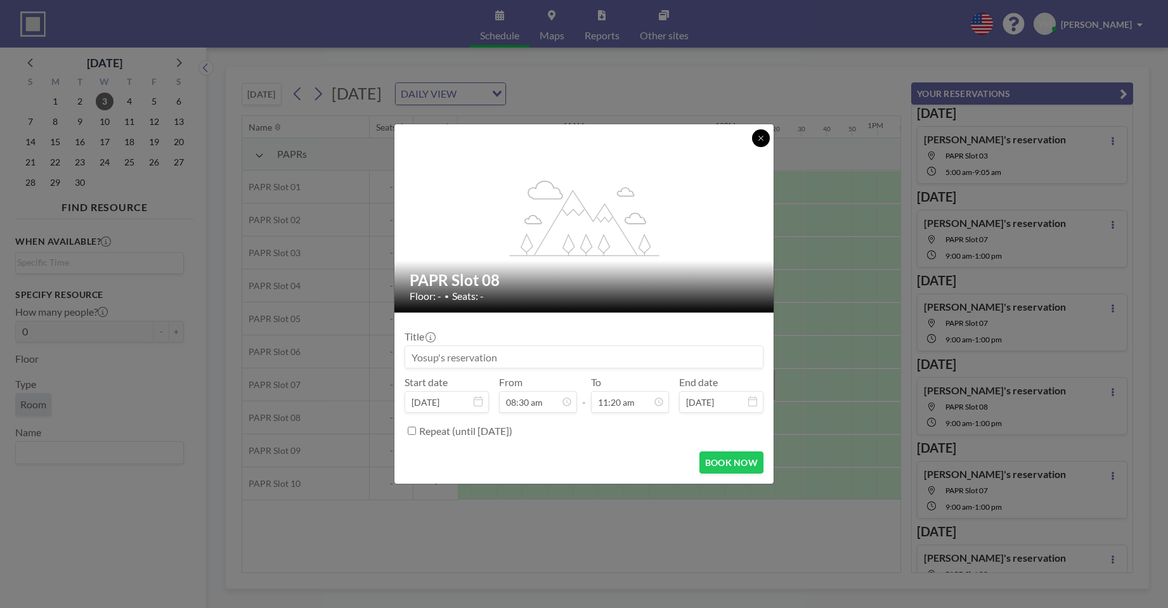
click at [761, 136] on icon at bounding box center [761, 138] width 8 height 8
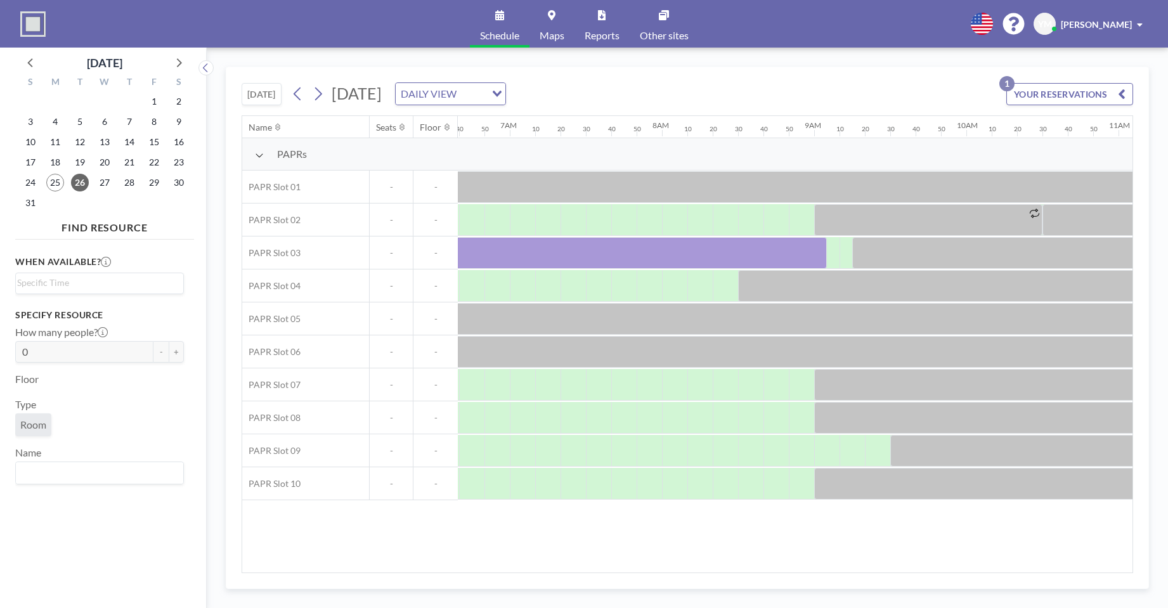
scroll to position [0, 957]
